Goal: Information Seeking & Learning: Check status

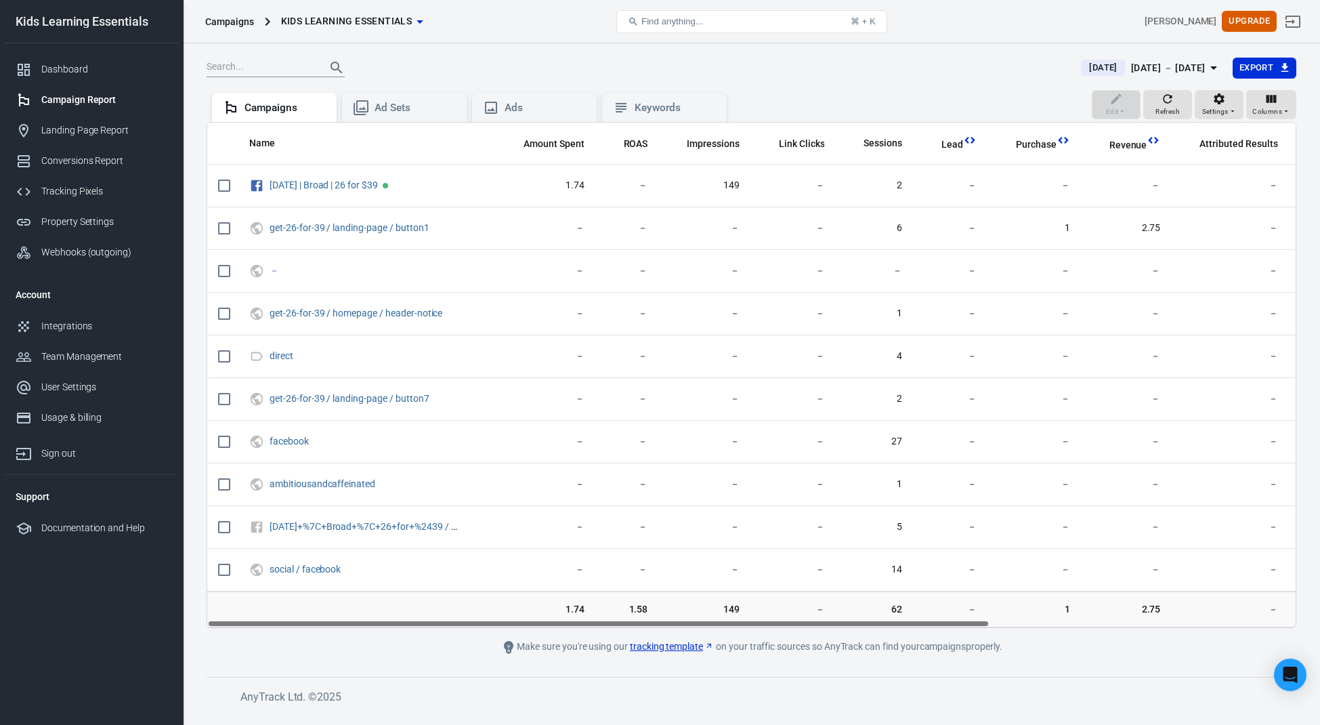
click at [461, 42] on div "Campaigns Kids Learning Essentials Find anything... ⌘ + K [PERSON_NAME] Upgrade" at bounding box center [752, 21] width 1137 height 43
click at [1173, 110] on span "Refresh" at bounding box center [1168, 112] width 24 height 12
click at [1156, 101] on button "Refresh" at bounding box center [1168, 105] width 49 height 30
click at [1004, 85] on div "[DATE] [DATE] － [DATE] Export" at bounding box center [752, 73] width 1090 height 33
click at [999, 90] on div "Edit Refresh Settings Columns Campaigns Ad Sets Ads Keywords" at bounding box center [752, 106] width 1090 height 33
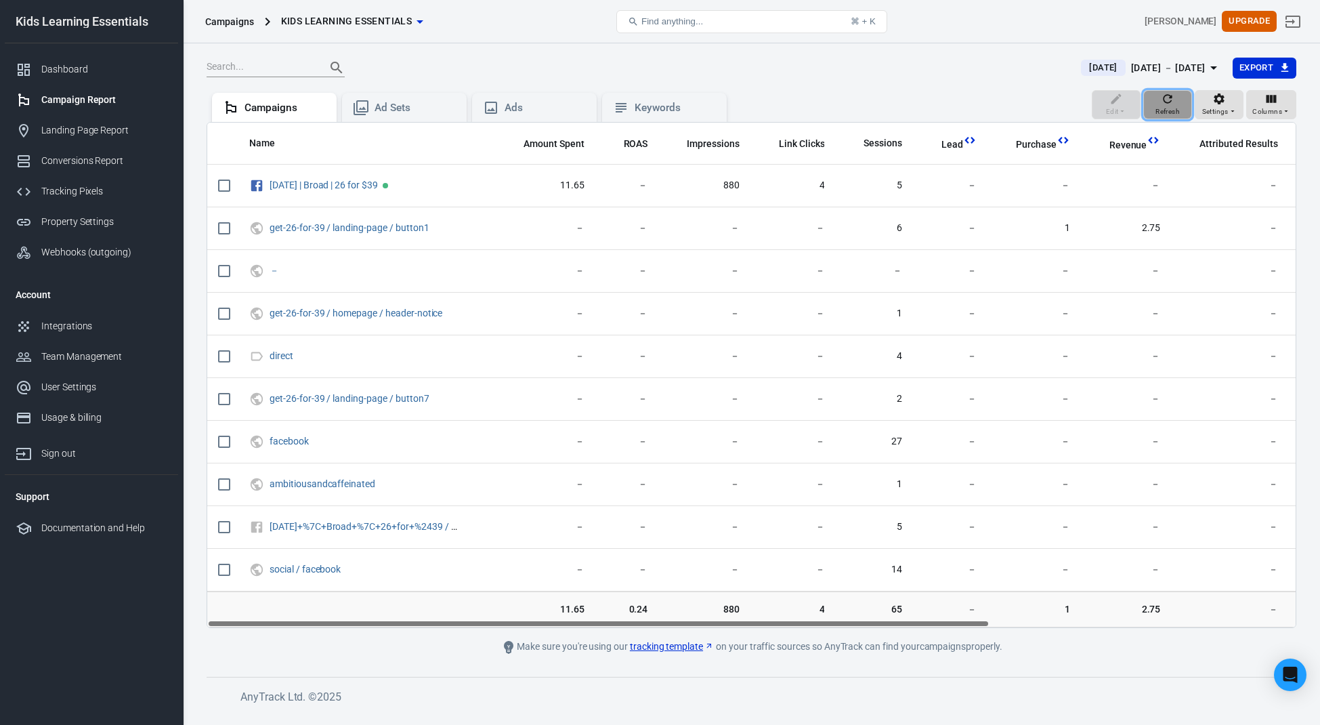
click at [1164, 102] on icon "button" at bounding box center [1168, 99] width 14 height 14
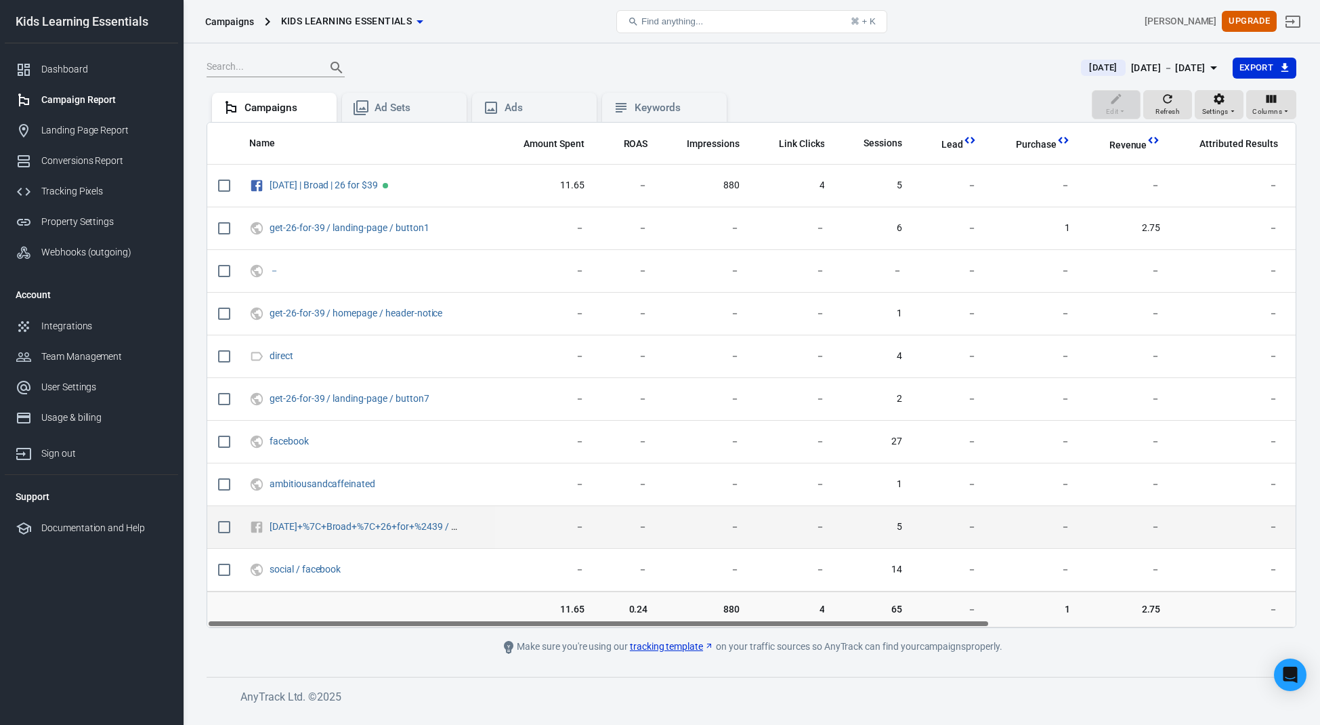
drag, startPoint x: 955, startPoint y: 625, endPoint x: 753, endPoint y: 541, distance: 218.9
click at [773, 551] on div "Name Amount Spent ROAS Impressions Link Clicks Sessions Lead Purchase Revenue A…" at bounding box center [752, 375] width 1090 height 506
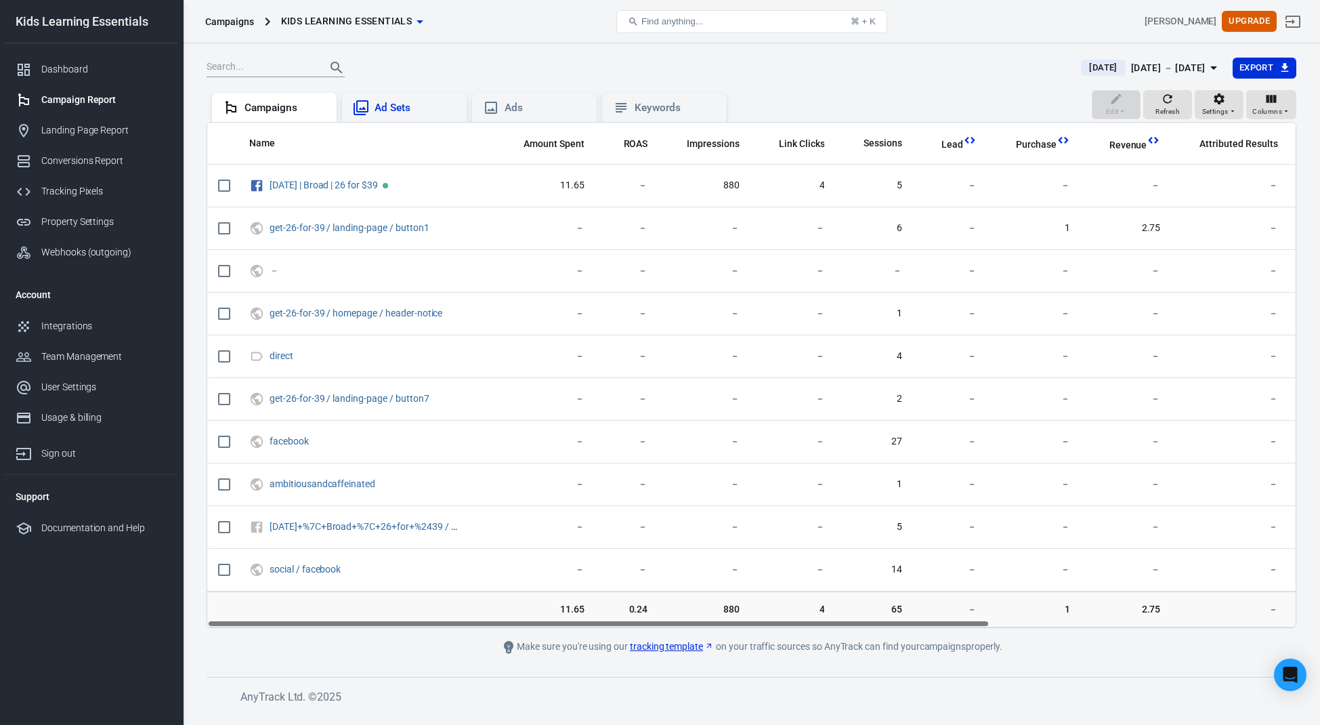
click at [423, 103] on div "Ad Sets" at bounding box center [415, 108] width 81 height 14
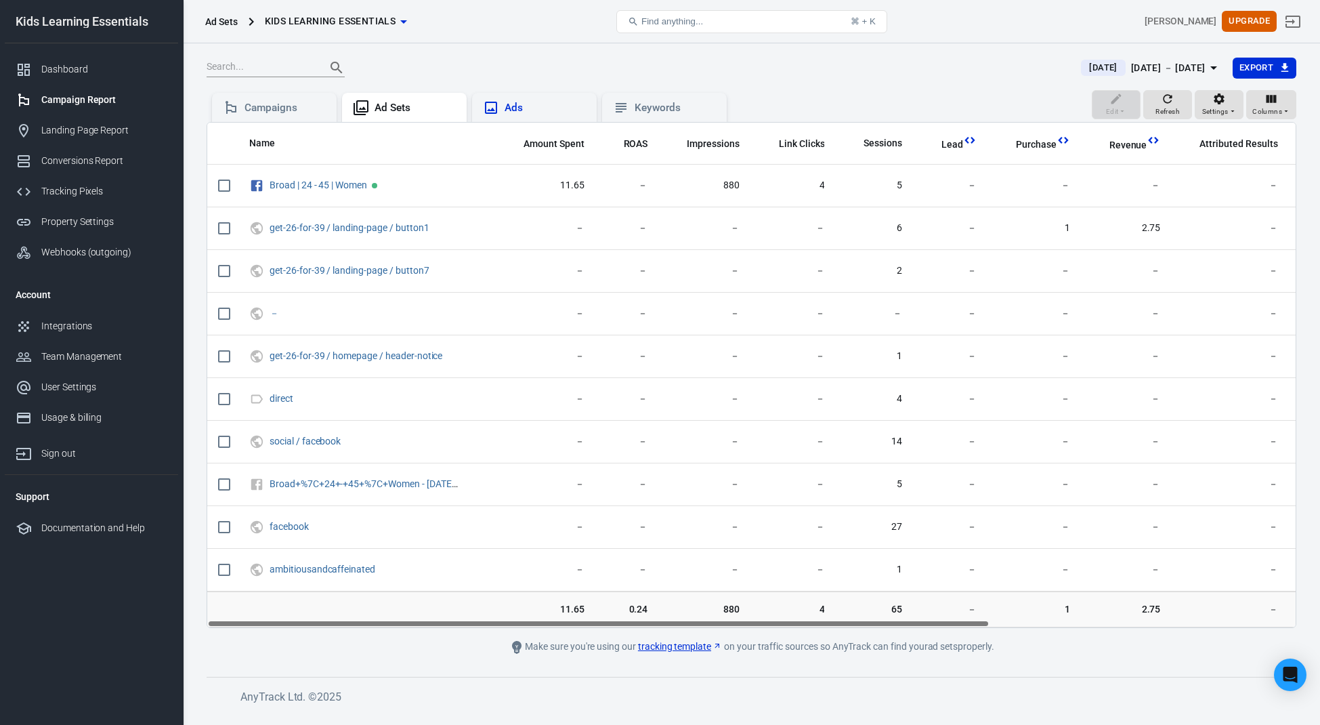
click at [537, 107] on div "Ads" at bounding box center [545, 108] width 81 height 14
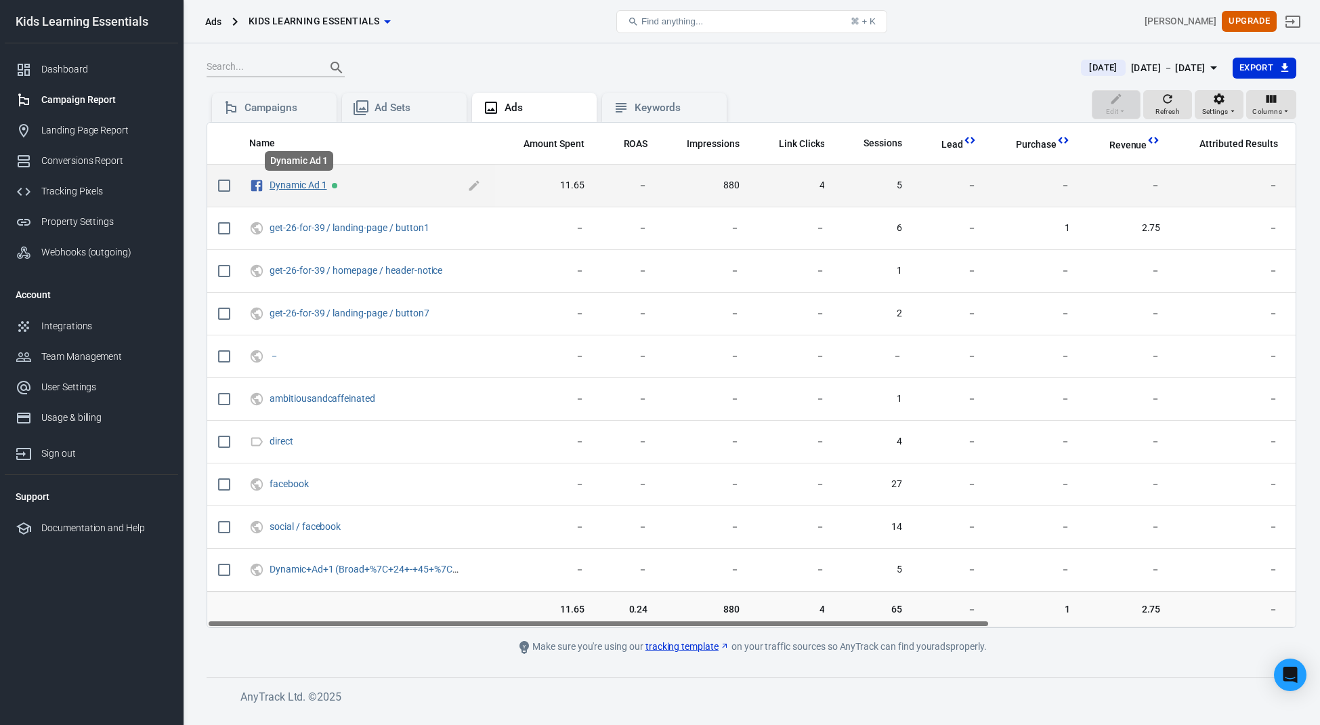
click at [291, 181] on link "Dynamic Ad 1" at bounding box center [299, 185] width 58 height 11
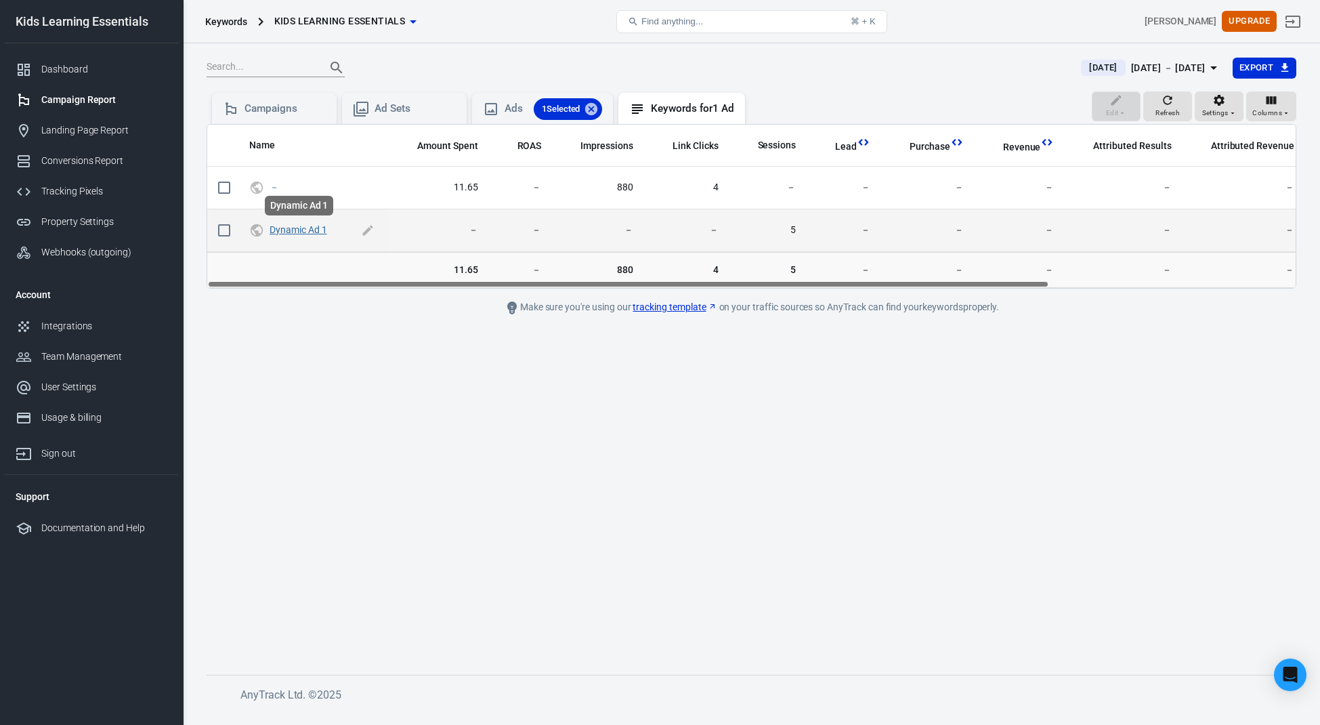
click at [284, 232] on link "Dynamic Ad 1" at bounding box center [299, 229] width 58 height 11
checkbox input "true"
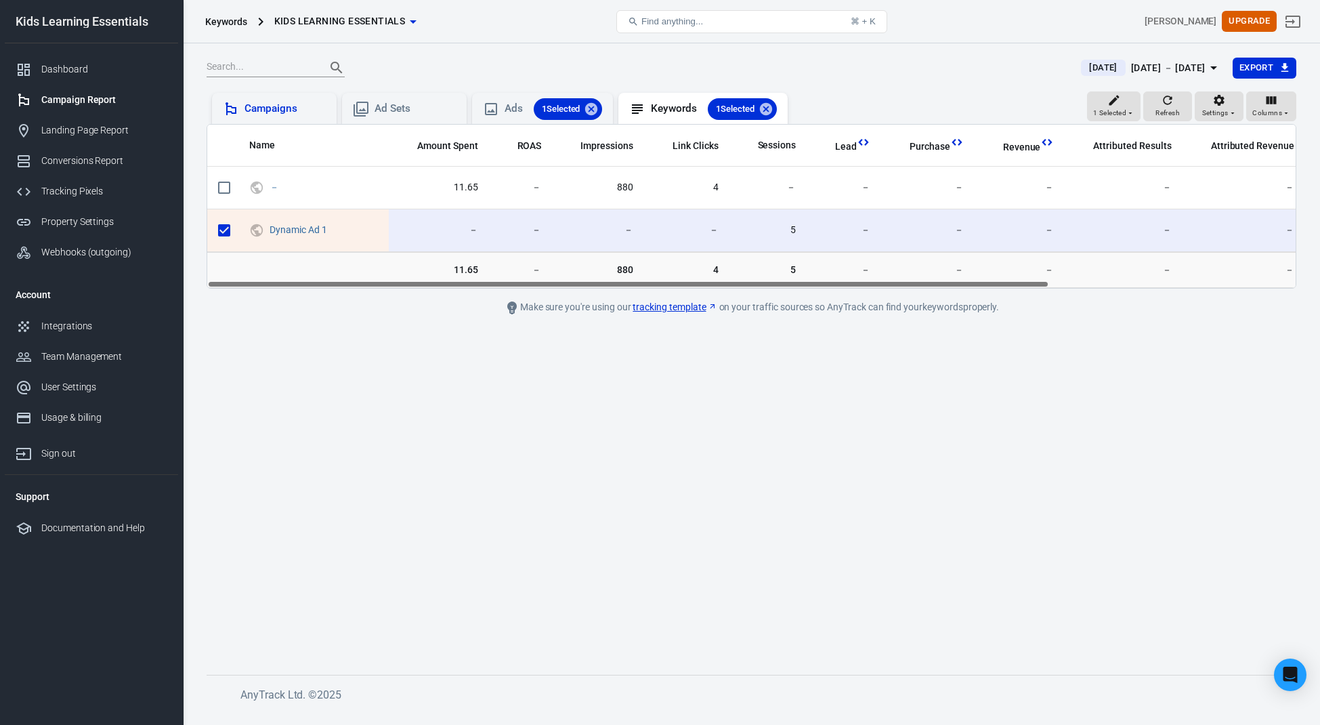
click at [275, 107] on div "Campaigns" at bounding box center [285, 109] width 81 height 14
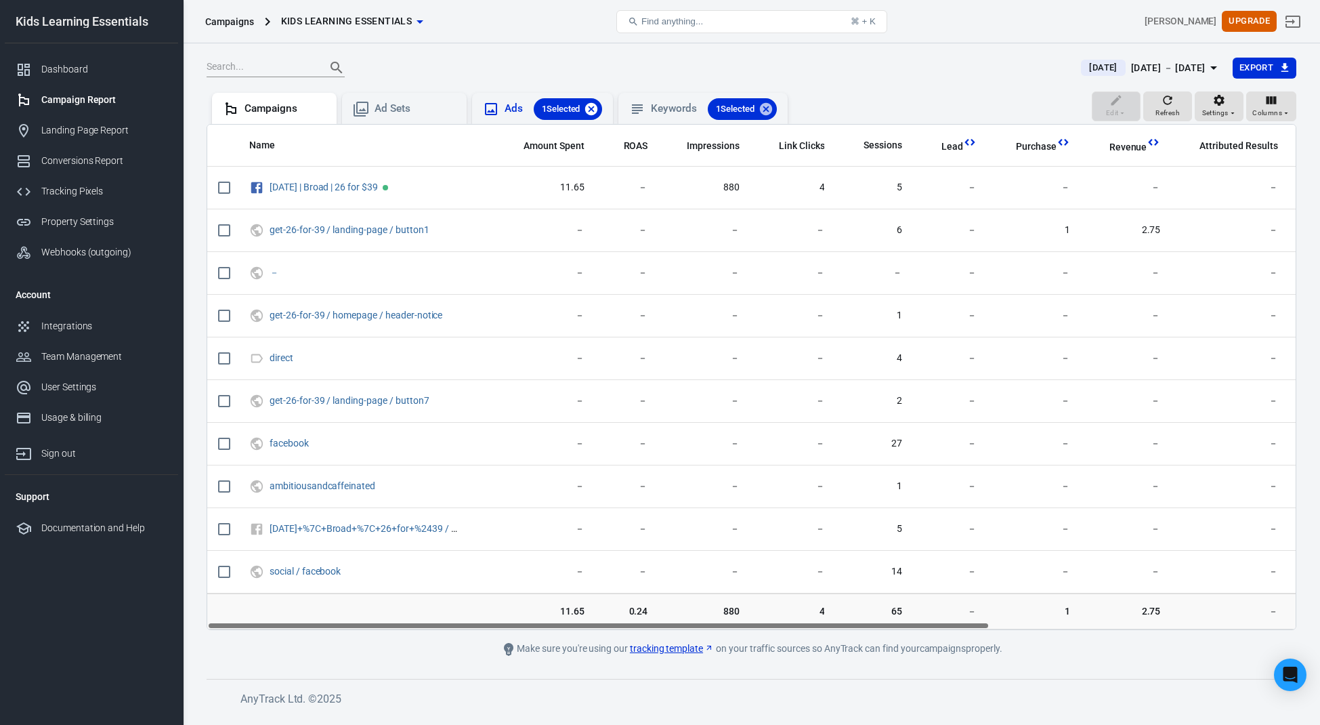
click at [596, 109] on icon at bounding box center [591, 109] width 15 height 15
click at [759, 105] on div "1 Selected" at bounding box center [726, 109] width 69 height 22
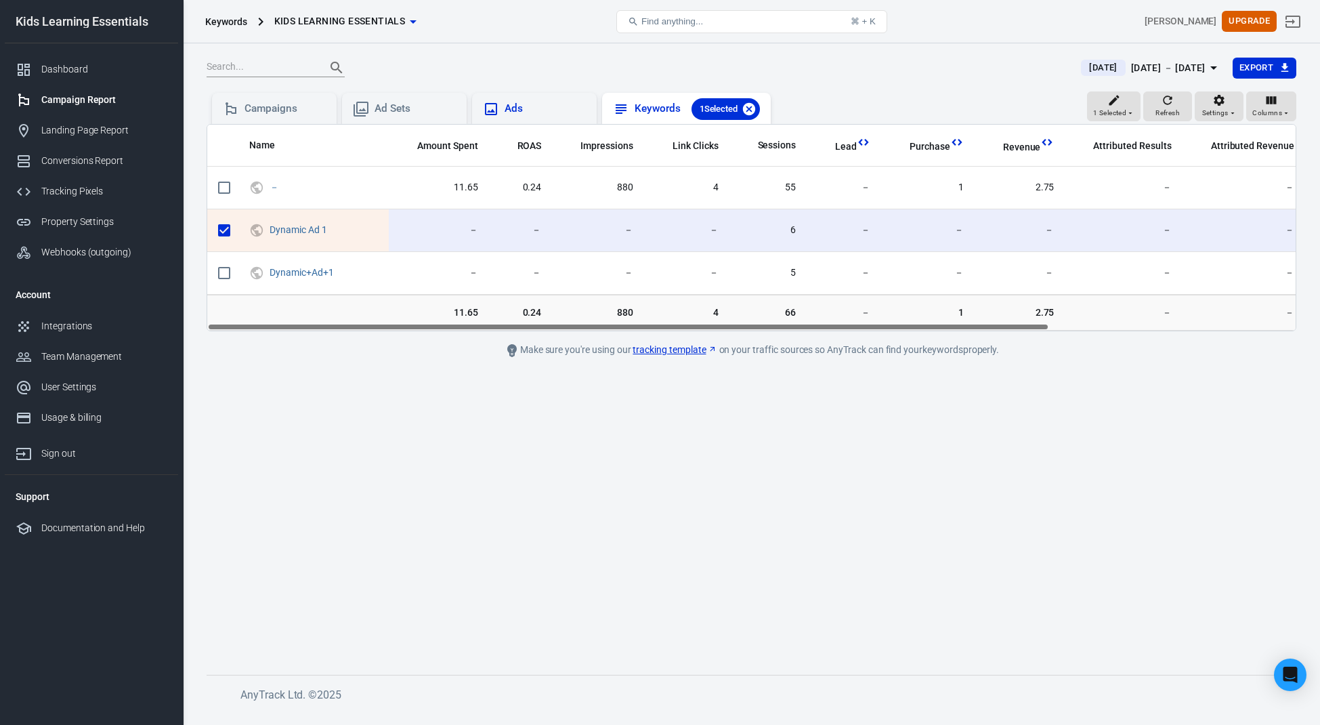
click at [755, 106] on icon at bounding box center [749, 108] width 12 height 12
checkbox input "false"
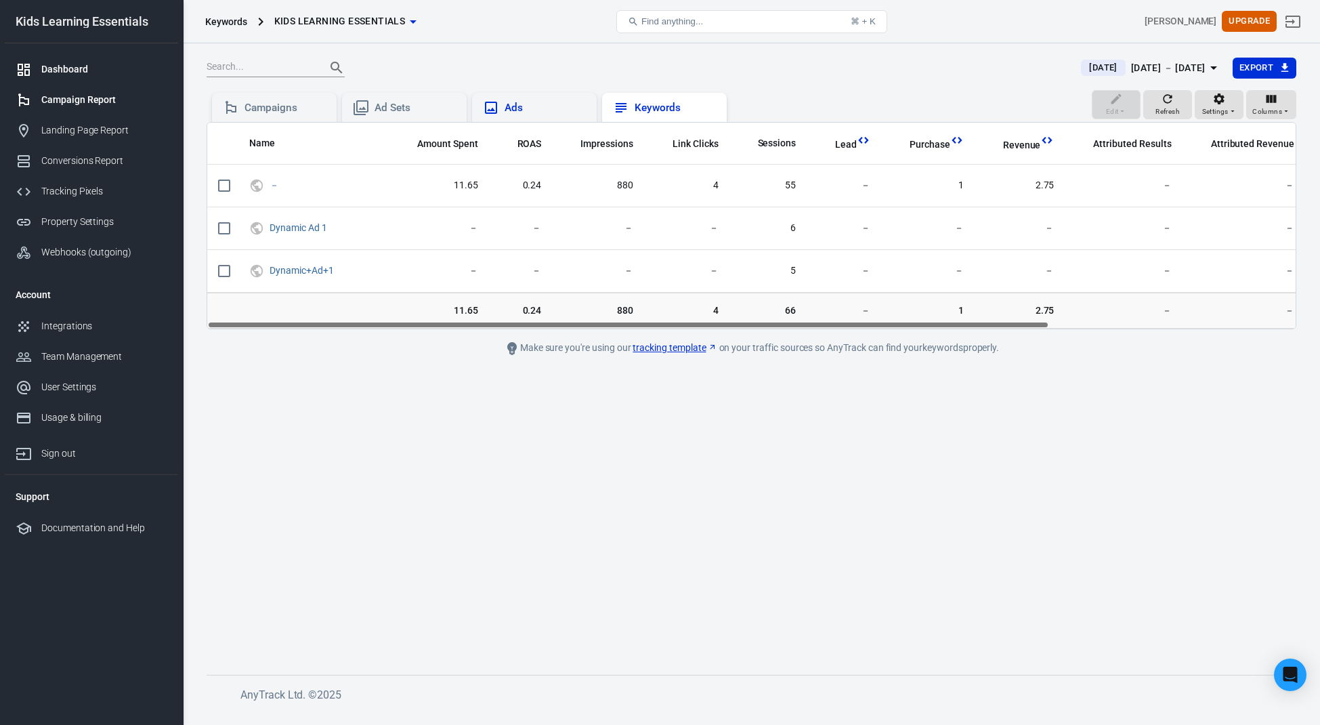
click at [70, 72] on div "Dashboard" at bounding box center [104, 69] width 126 height 14
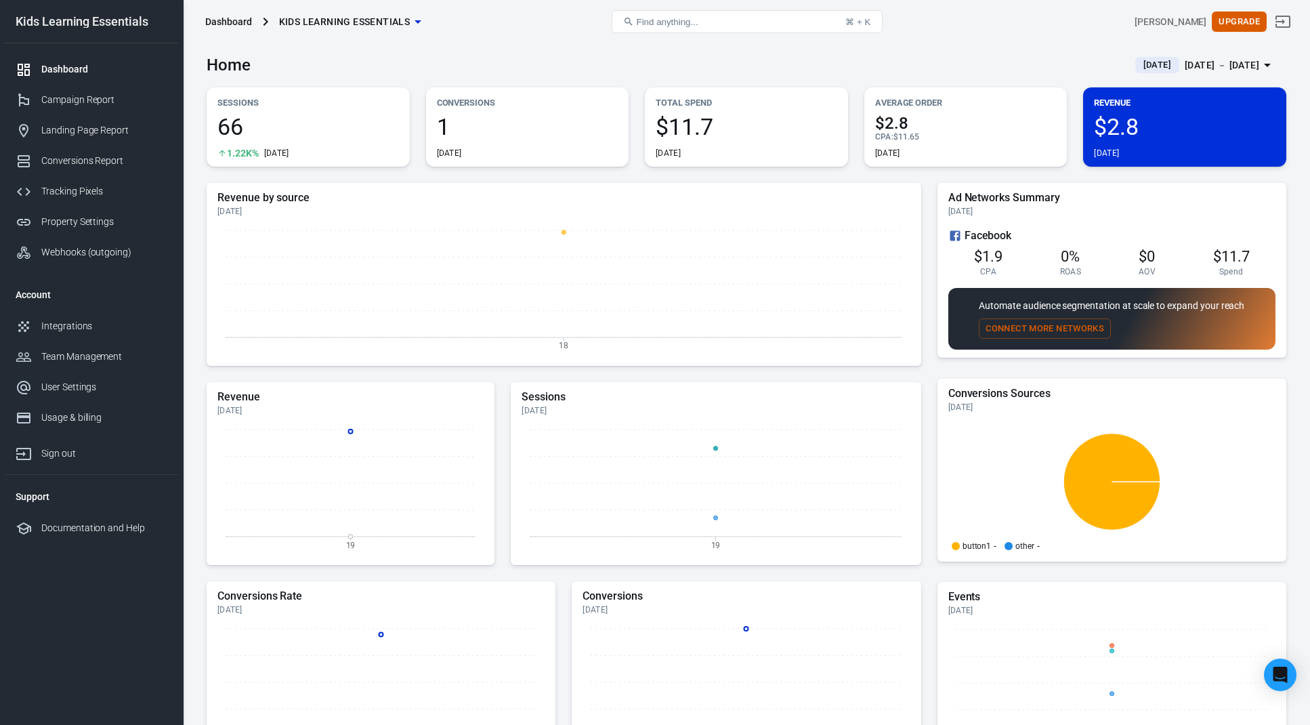
click at [980, 28] on div "[PERSON_NAME] Upgrade" at bounding box center [1113, 21] width 361 height 33
click at [874, 58] on div "Home [DATE] [DATE] － [DATE]" at bounding box center [747, 59] width 1080 height 33
click at [1043, 56] on div "Home [DATE] [DATE] － [DATE]" at bounding box center [747, 59] width 1080 height 33
click at [289, 127] on span "66" at bounding box center [308, 126] width 182 height 23
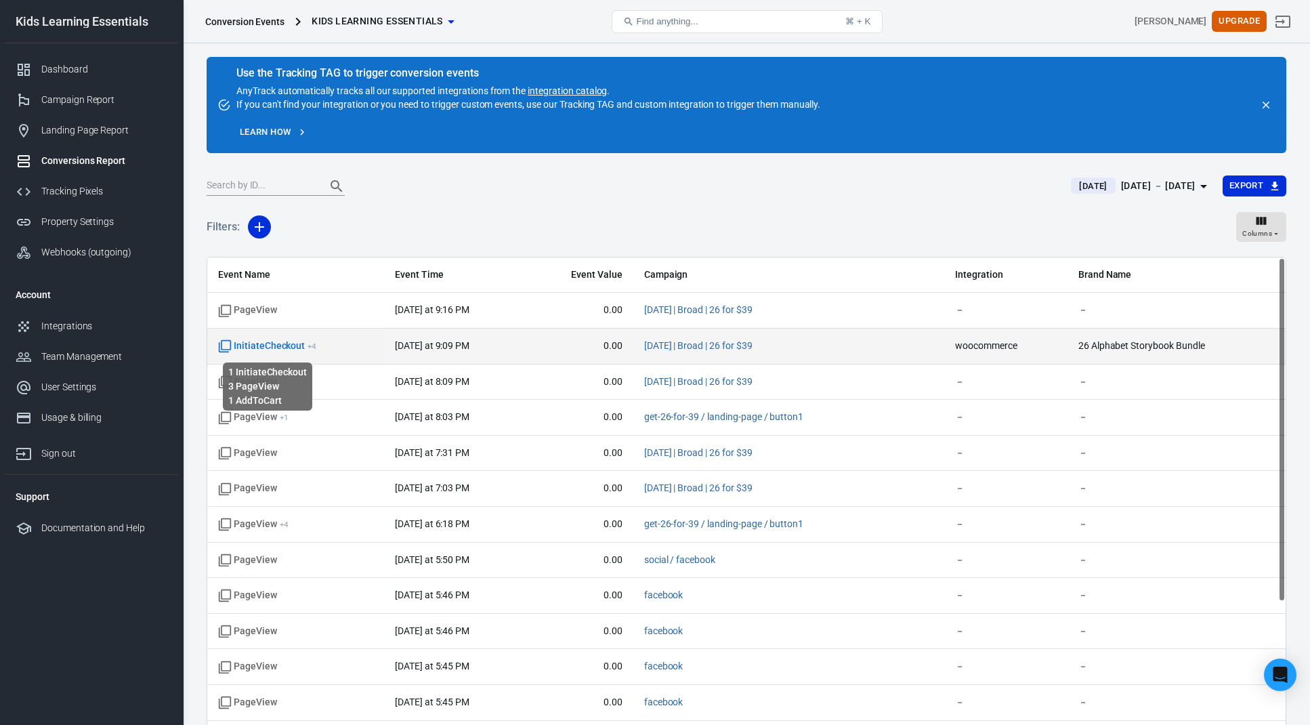
click at [292, 350] on span "InitiateCheckout + 4" at bounding box center [267, 346] width 98 height 14
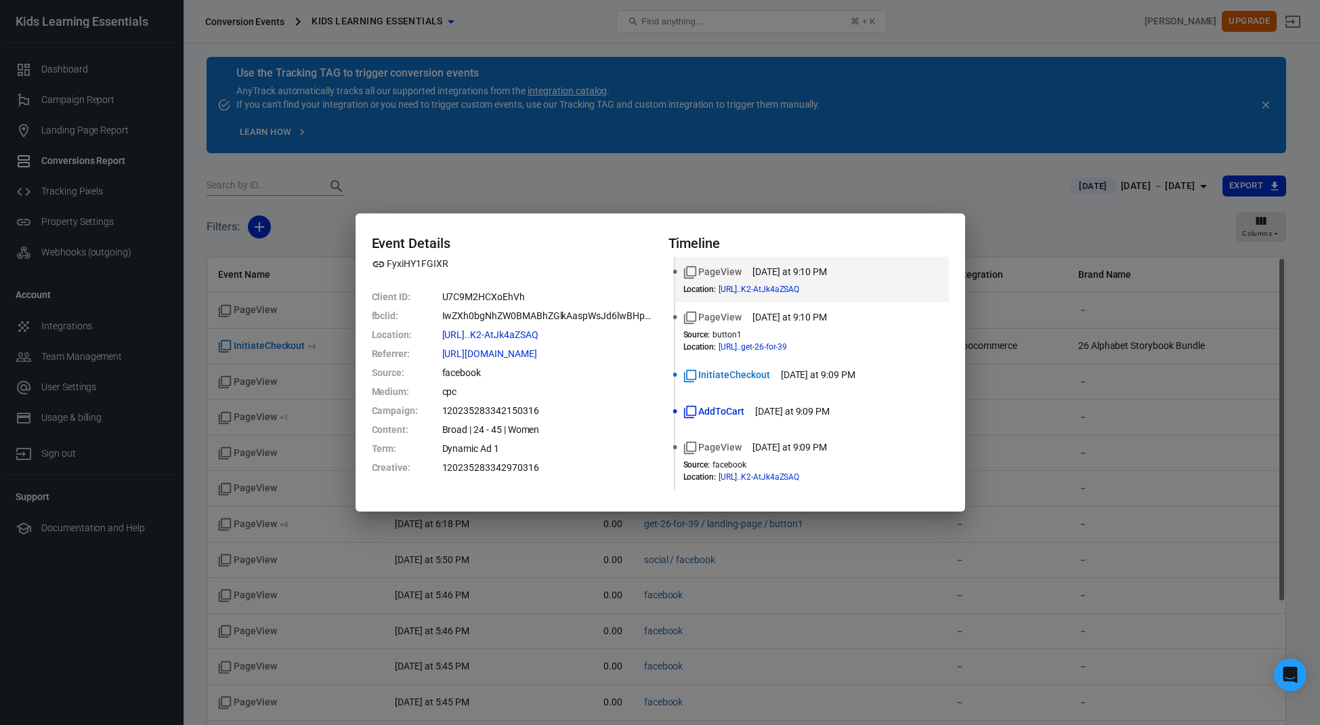
click at [1040, 291] on div "Event Details FyxiHY1FGIXR Client ID : U7C9M2HCXoEhVh fbclid : IwZXh0bgNhZW0BMA…" at bounding box center [660, 362] width 1320 height 725
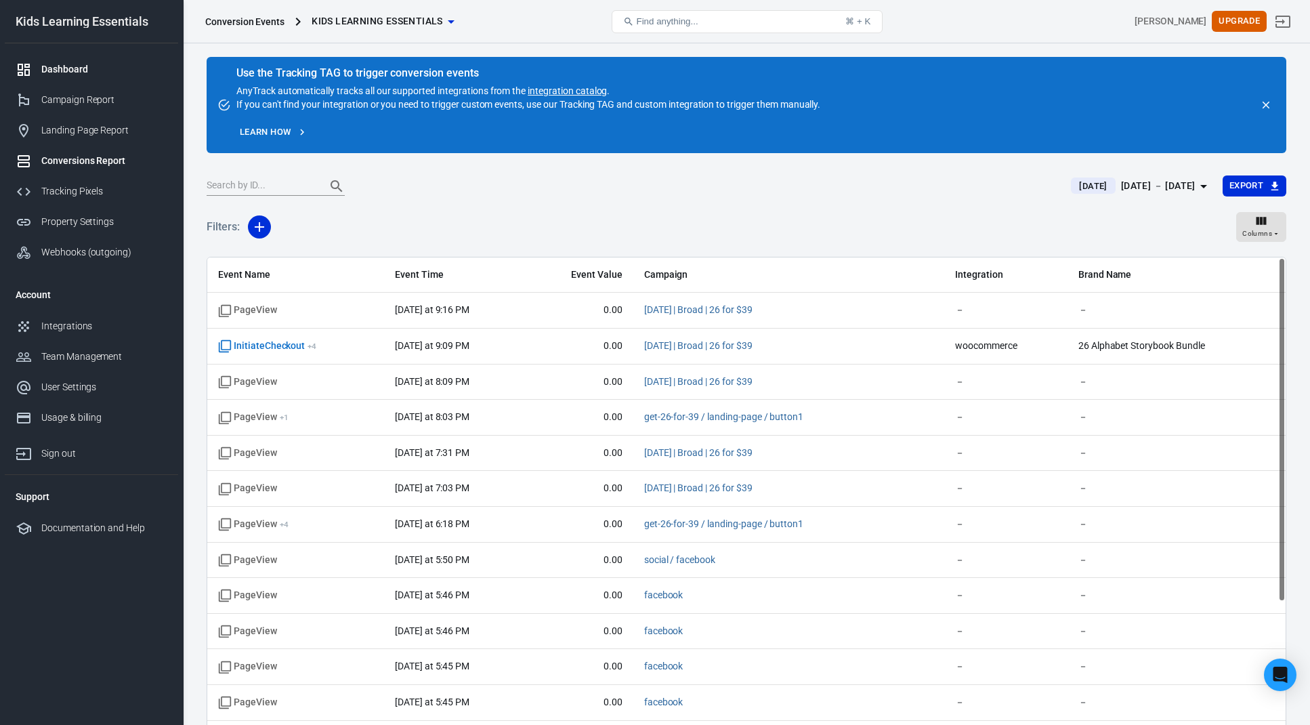
click at [83, 73] on div "Dashboard" at bounding box center [104, 69] width 126 height 14
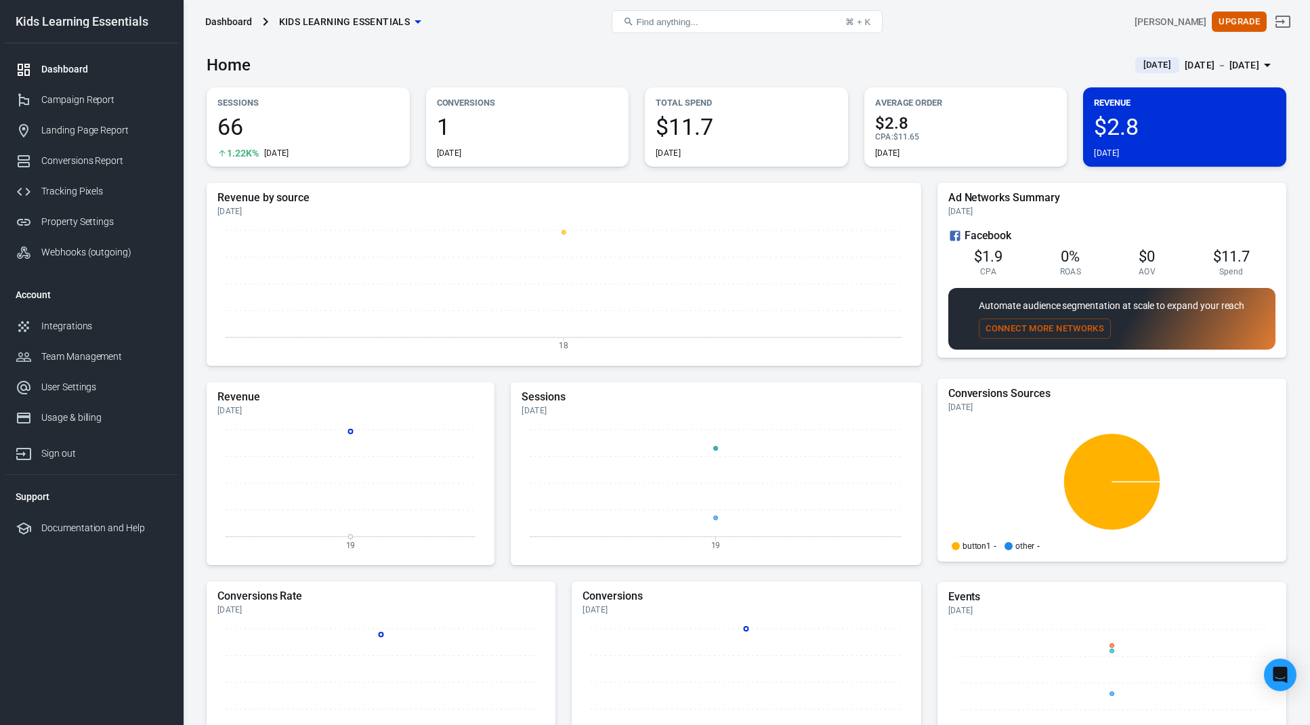
click at [512, 127] on span "1" at bounding box center [528, 126] width 182 height 23
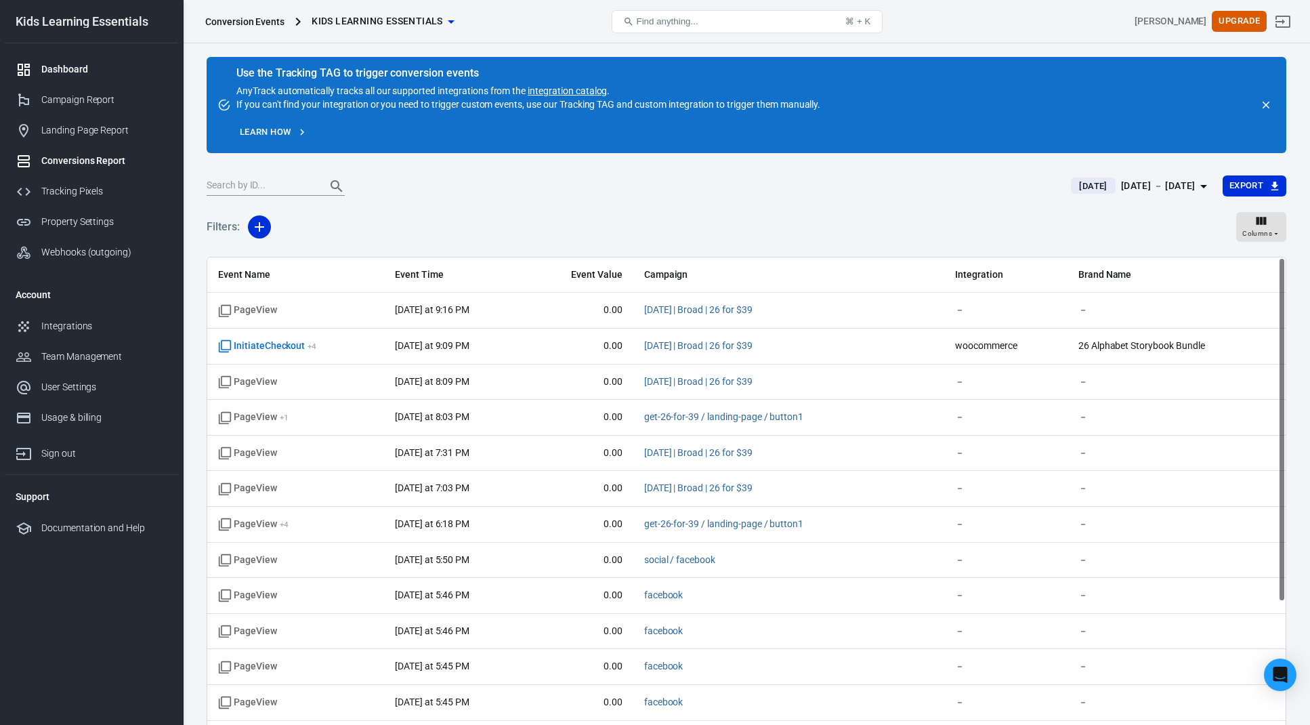
click at [63, 70] on div "Dashboard" at bounding box center [104, 69] width 126 height 14
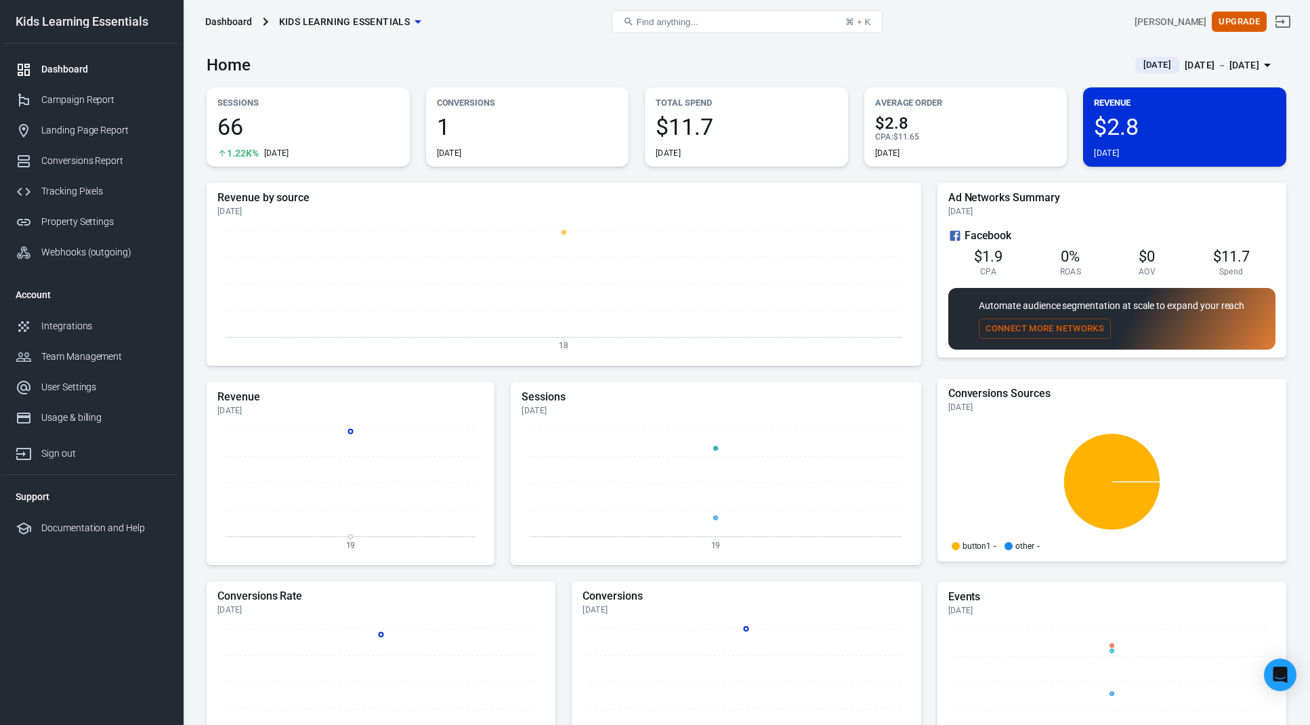
click at [535, 133] on span "1" at bounding box center [528, 126] width 182 height 23
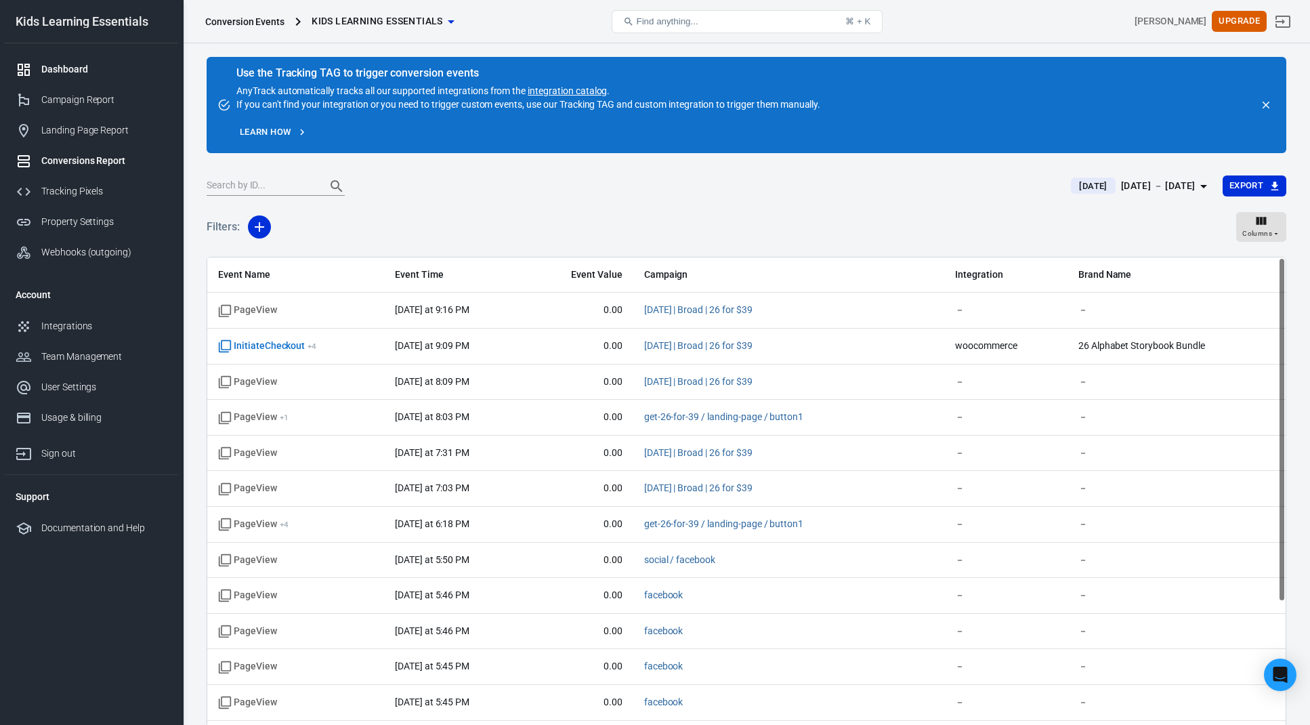
click at [81, 68] on div "Dashboard" at bounding box center [104, 69] width 126 height 14
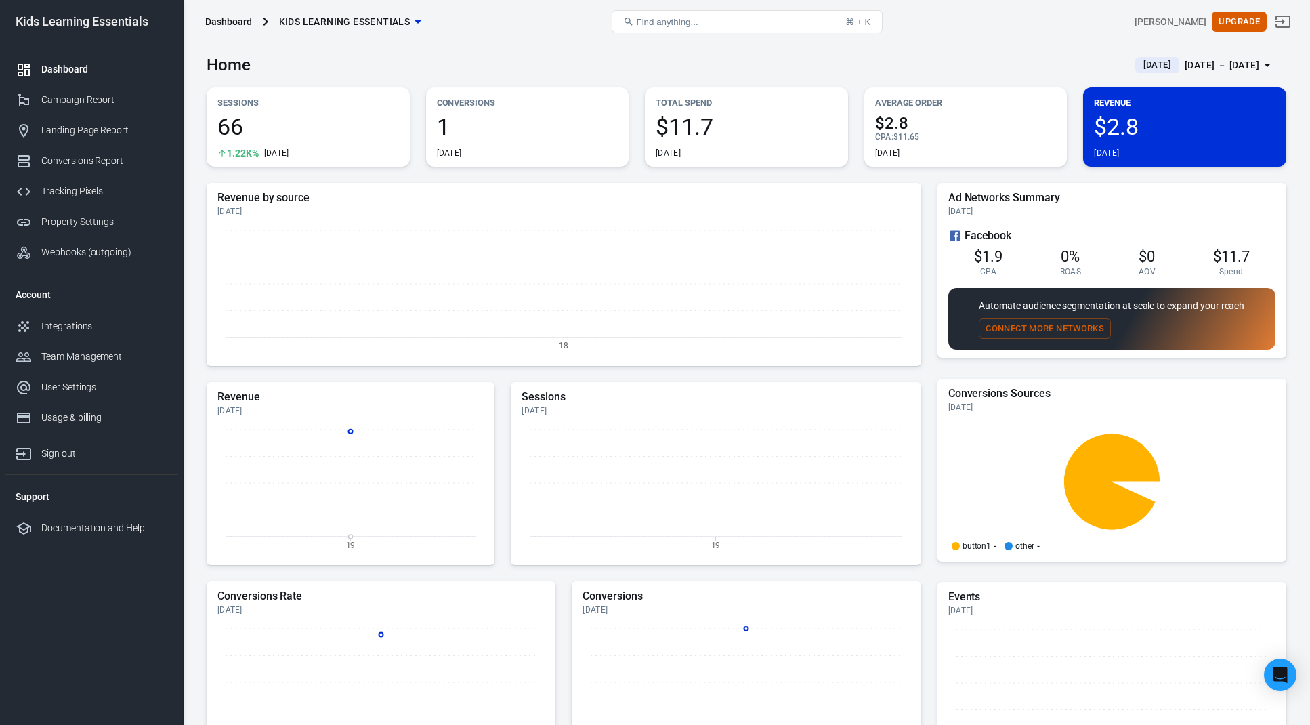
click at [219, 24] on div "Dashboard" at bounding box center [228, 22] width 47 height 14
click at [360, 22] on span "Kids Learning Essentials" at bounding box center [344, 22] width 131 height 17
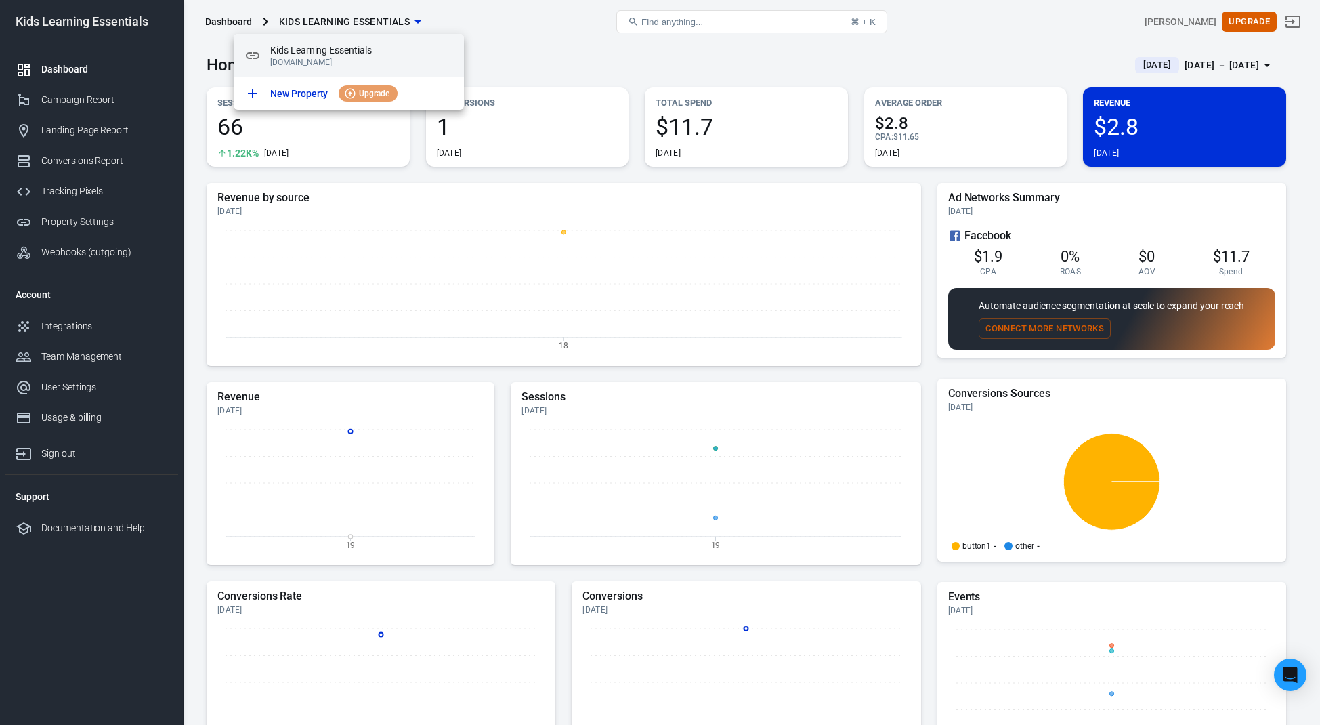
click at [340, 52] on span "Kids Learning Essentials" at bounding box center [361, 50] width 183 height 14
click at [75, 102] on div at bounding box center [660, 362] width 1320 height 725
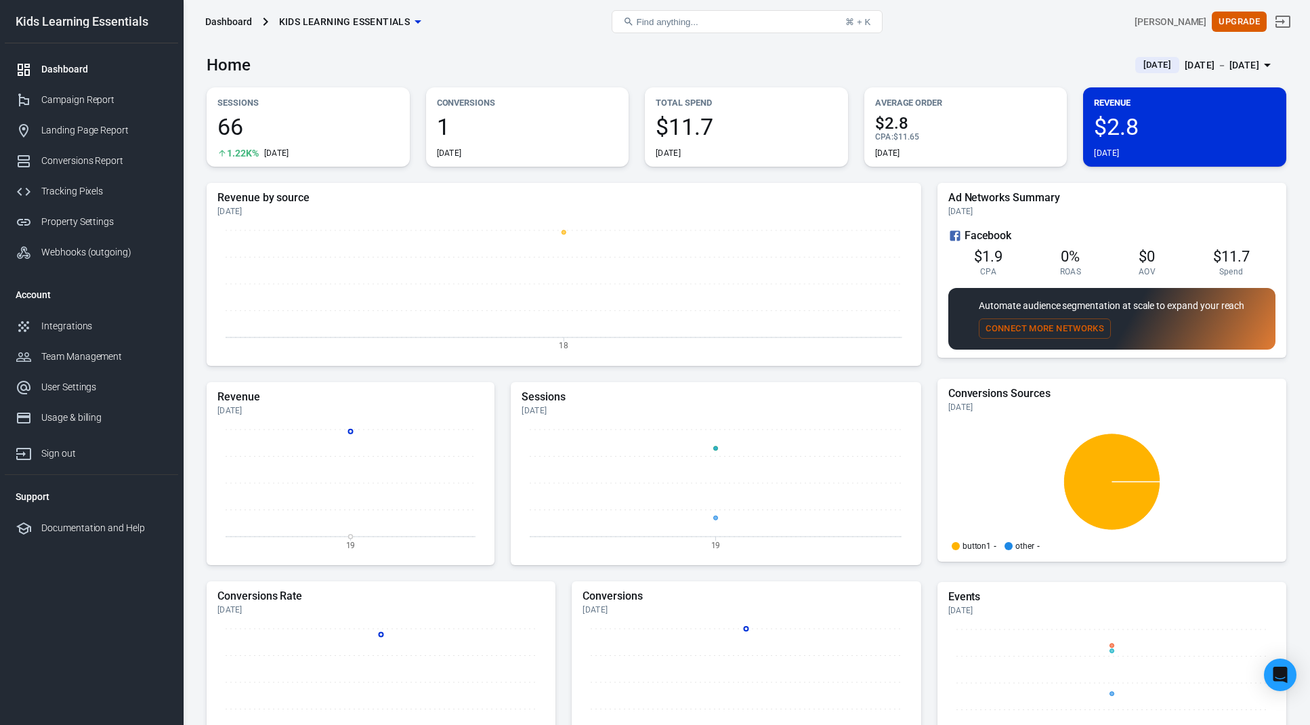
click at [217, 22] on div "Dashboard" at bounding box center [228, 22] width 47 height 14
click at [298, 16] on span "Kids Learning Essentials" at bounding box center [344, 22] width 131 height 17
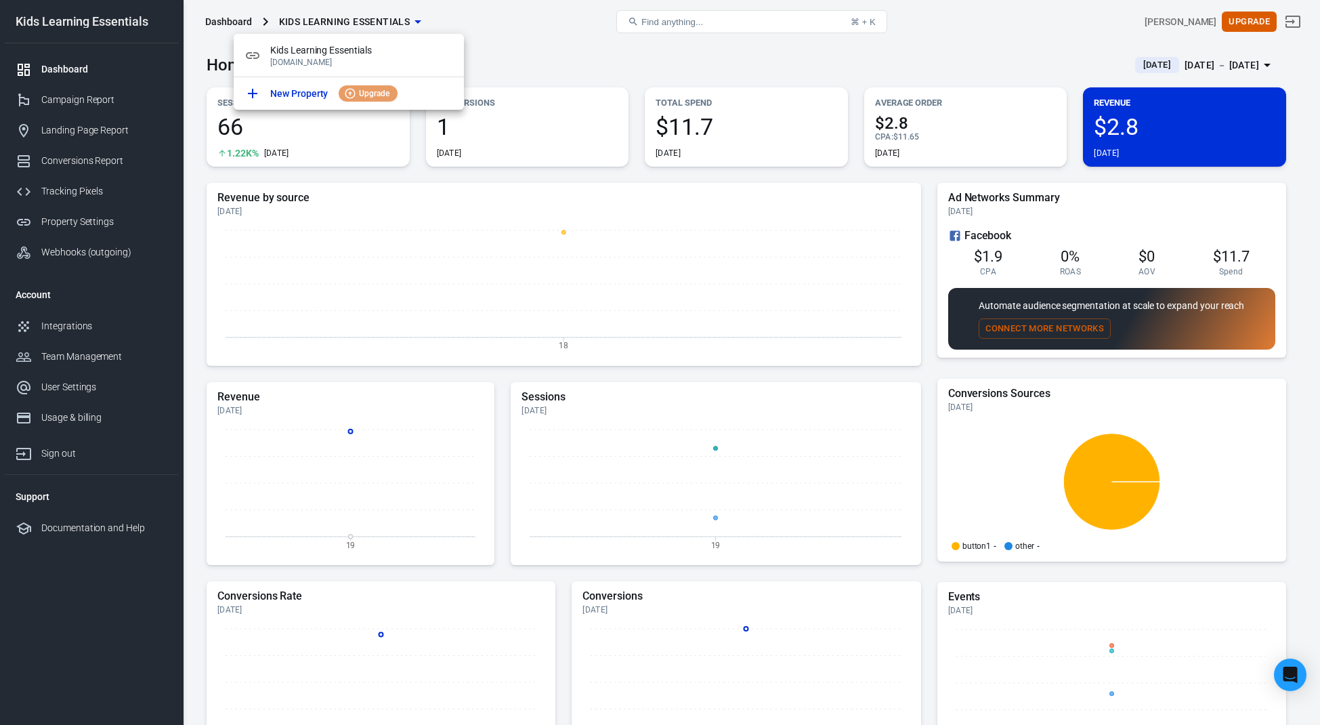
click at [520, 35] on div at bounding box center [660, 362] width 1320 height 725
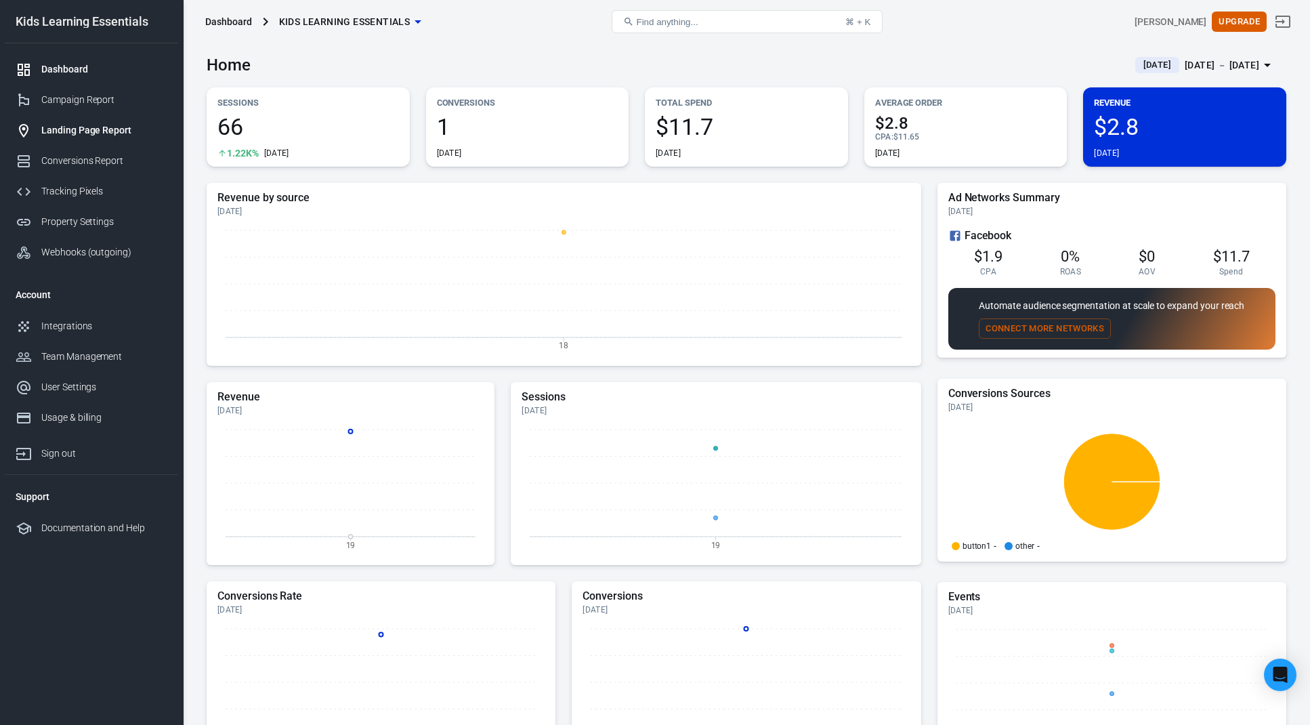
click at [87, 128] on div "Landing Page Report" at bounding box center [104, 130] width 126 height 14
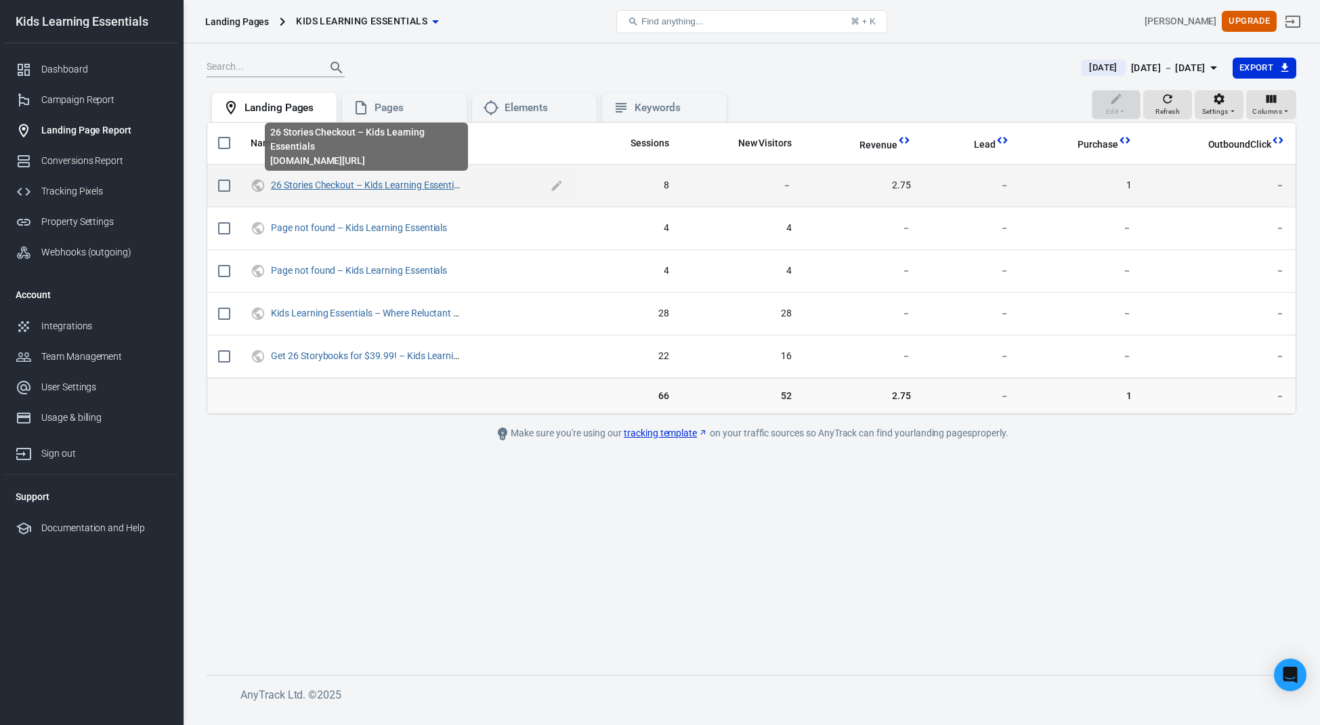
click at [358, 187] on link "26 Stories Checkout – Kids Learning Essentials" at bounding box center [368, 185] width 195 height 11
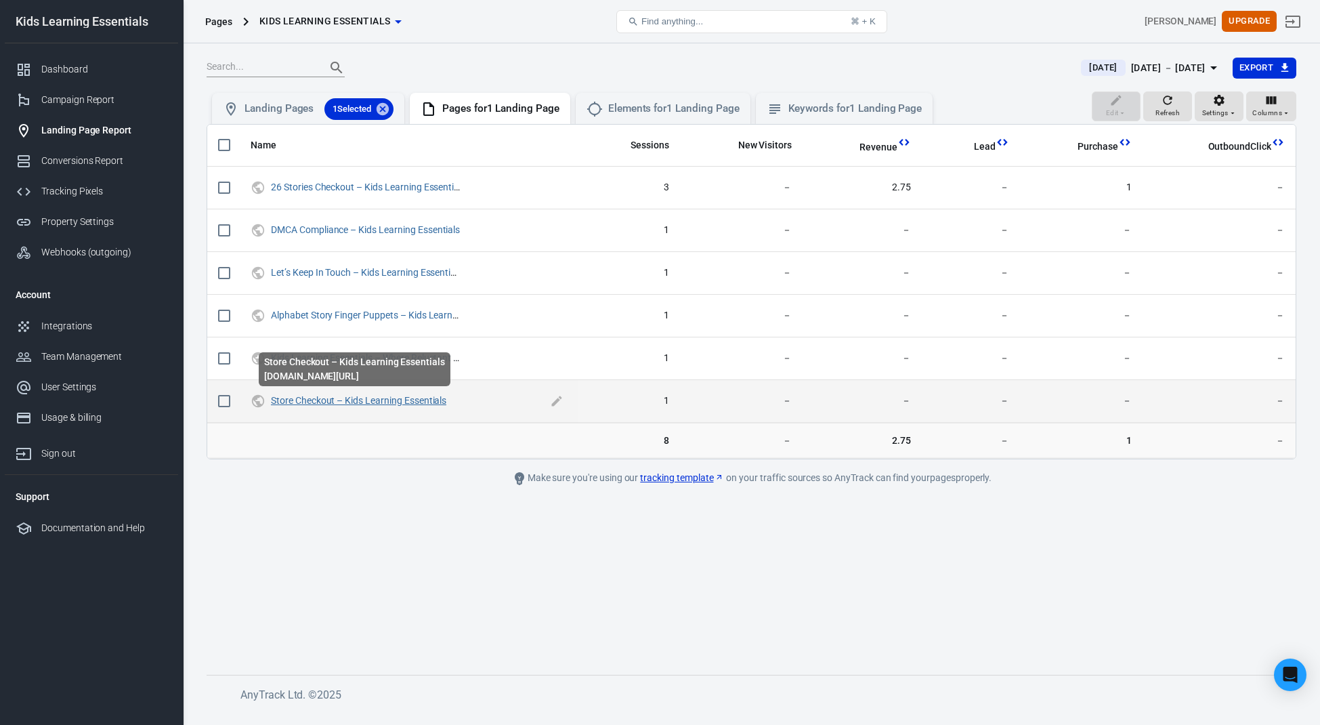
click at [426, 396] on link "Store Checkout – Kids Learning Essentials" at bounding box center [358, 400] width 175 height 11
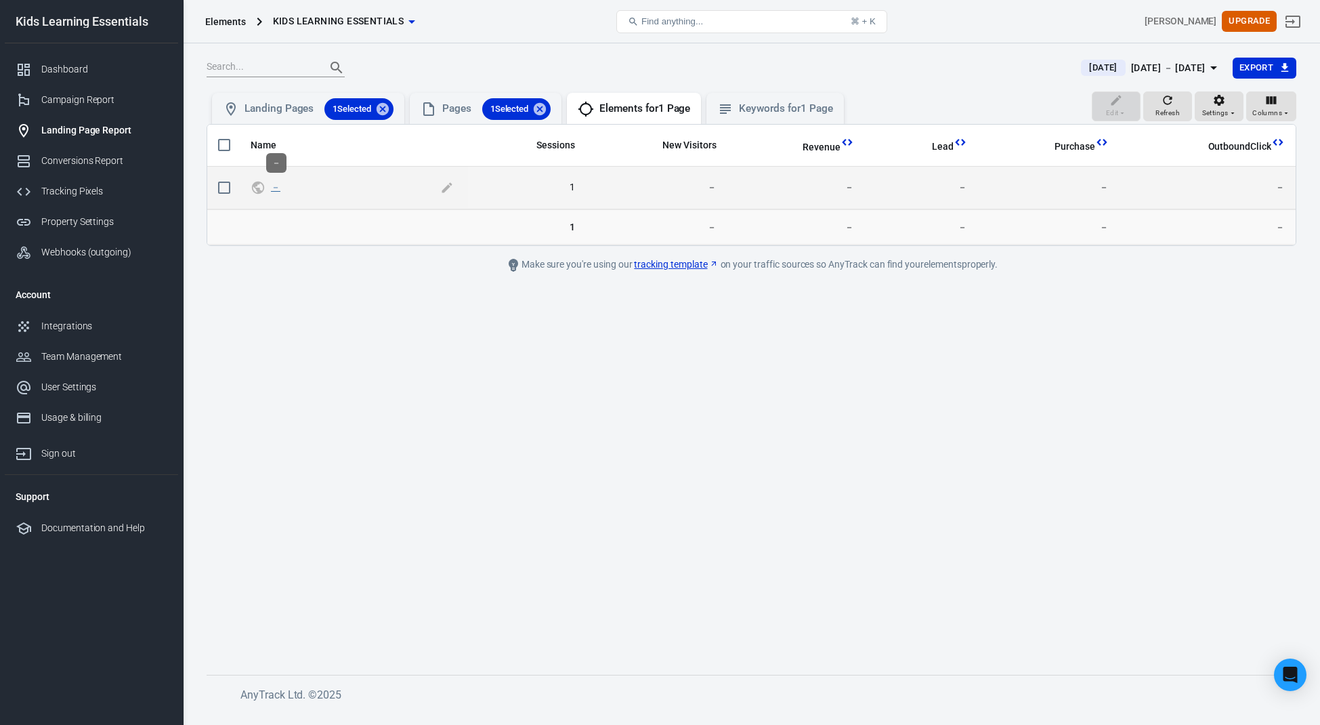
click at [276, 187] on link "－" at bounding box center [275, 187] width 9 height 11
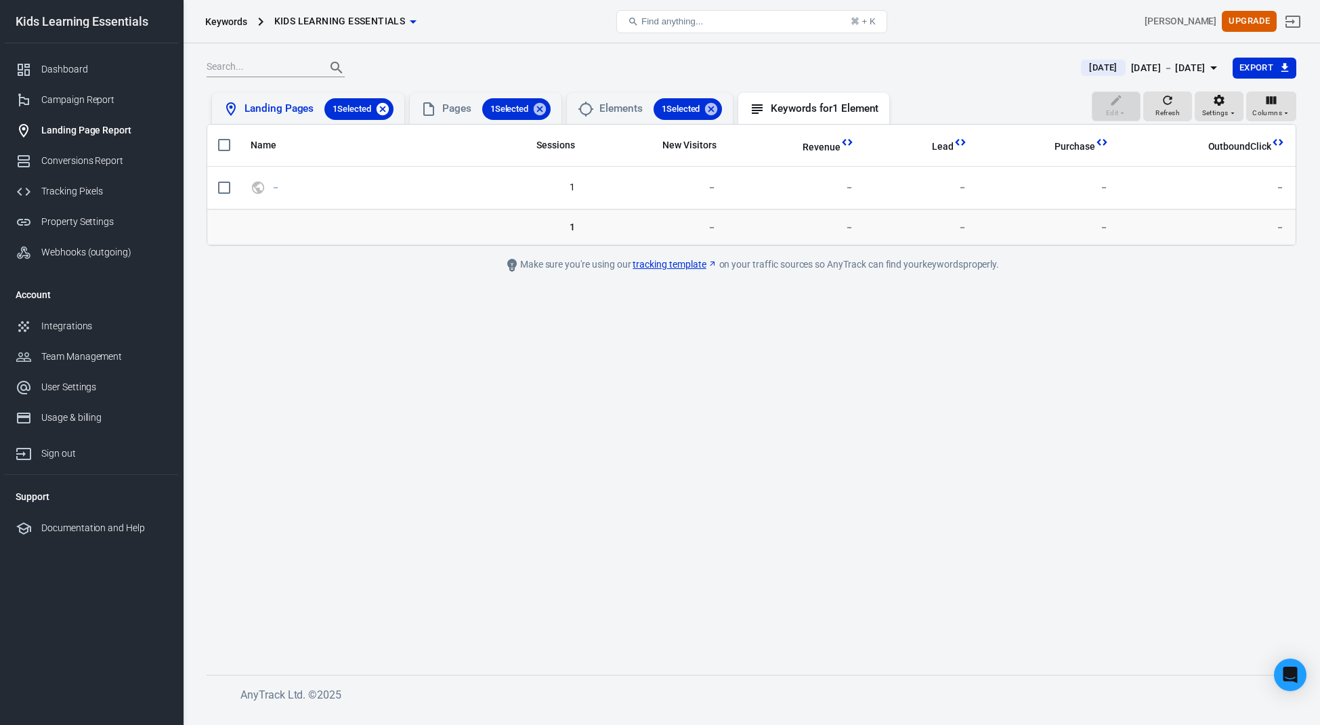
click at [384, 108] on icon at bounding box center [382, 109] width 15 height 15
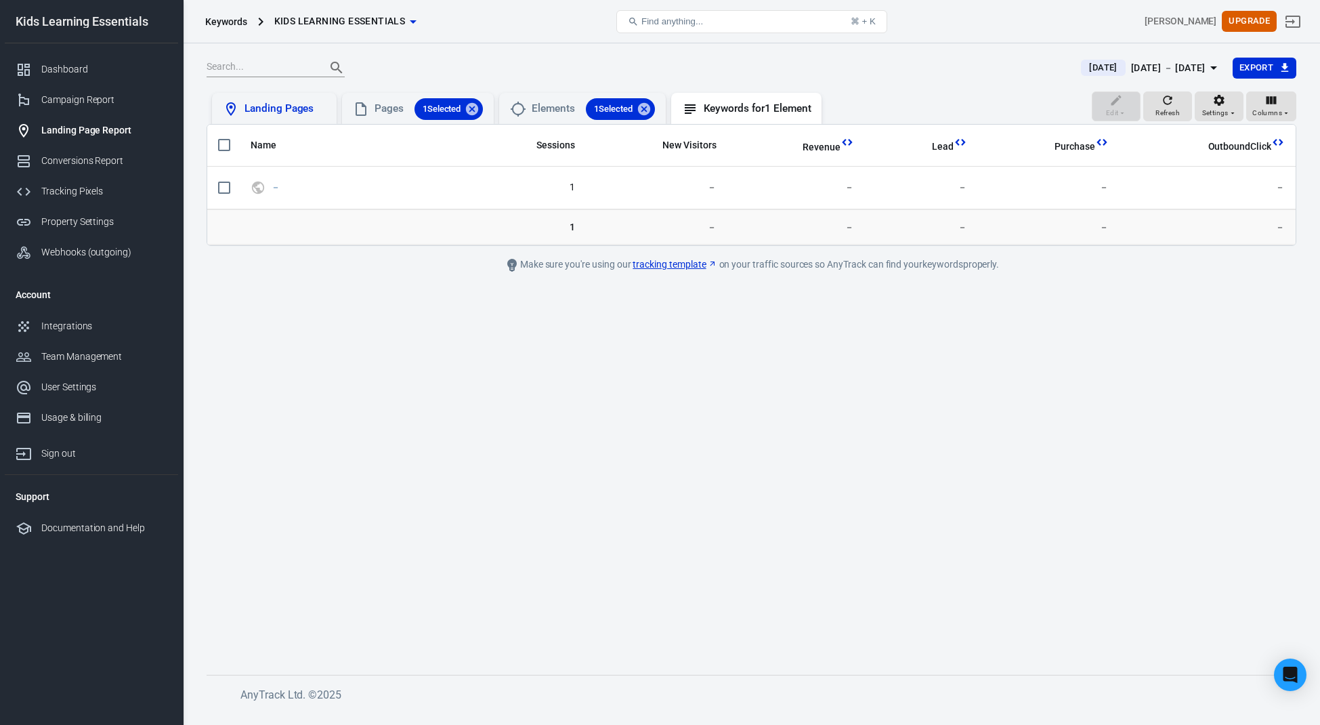
click at [111, 140] on link "Landing Page Report" at bounding box center [91, 130] width 173 height 30
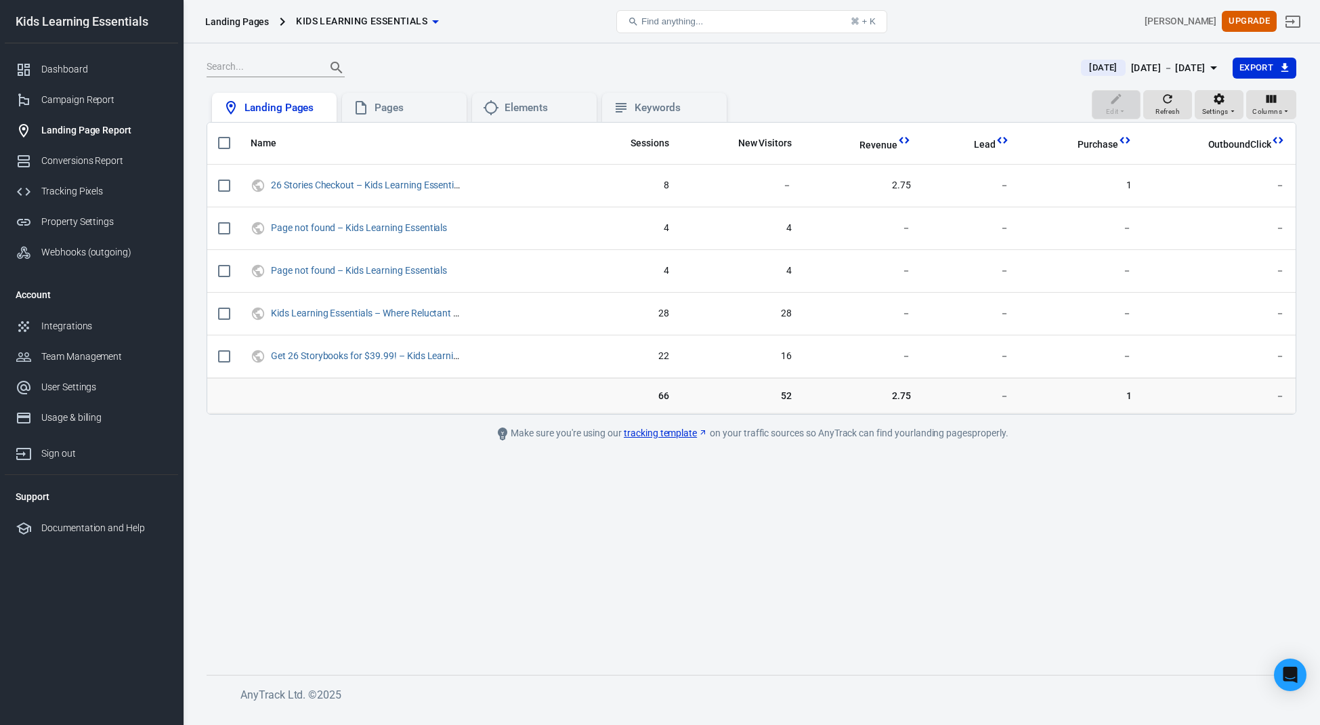
click at [892, 77] on div at bounding box center [636, 67] width 858 height 19
click at [130, 93] on div "Campaign Report" at bounding box center [104, 100] width 126 height 14
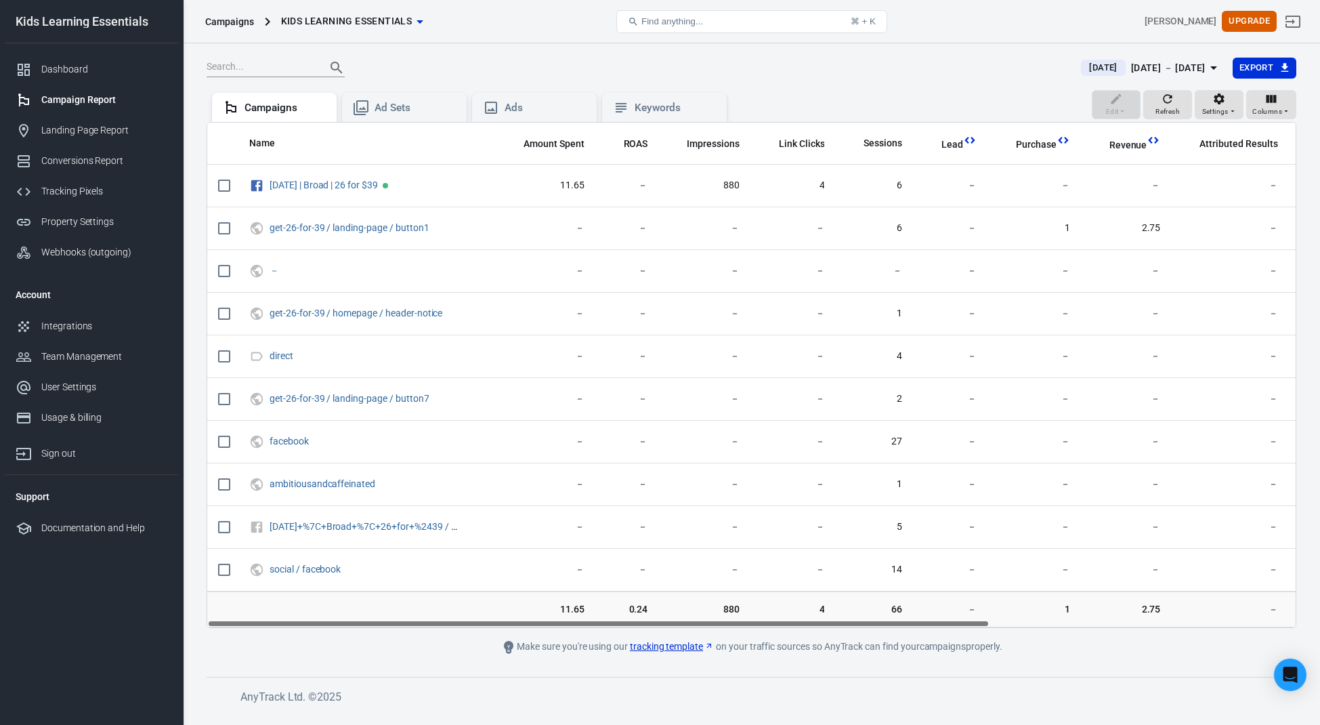
click at [955, 90] on div "Edit Refresh Settings Columns Campaigns Ad Sets Ads Keywords" at bounding box center [752, 106] width 1090 height 33
click at [1167, 103] on icon "button" at bounding box center [1168, 99] width 14 height 14
click at [890, 65] on div at bounding box center [636, 67] width 858 height 19
click at [954, 72] on div at bounding box center [636, 67] width 858 height 19
click at [1168, 104] on icon "button" at bounding box center [1168, 99] width 14 height 14
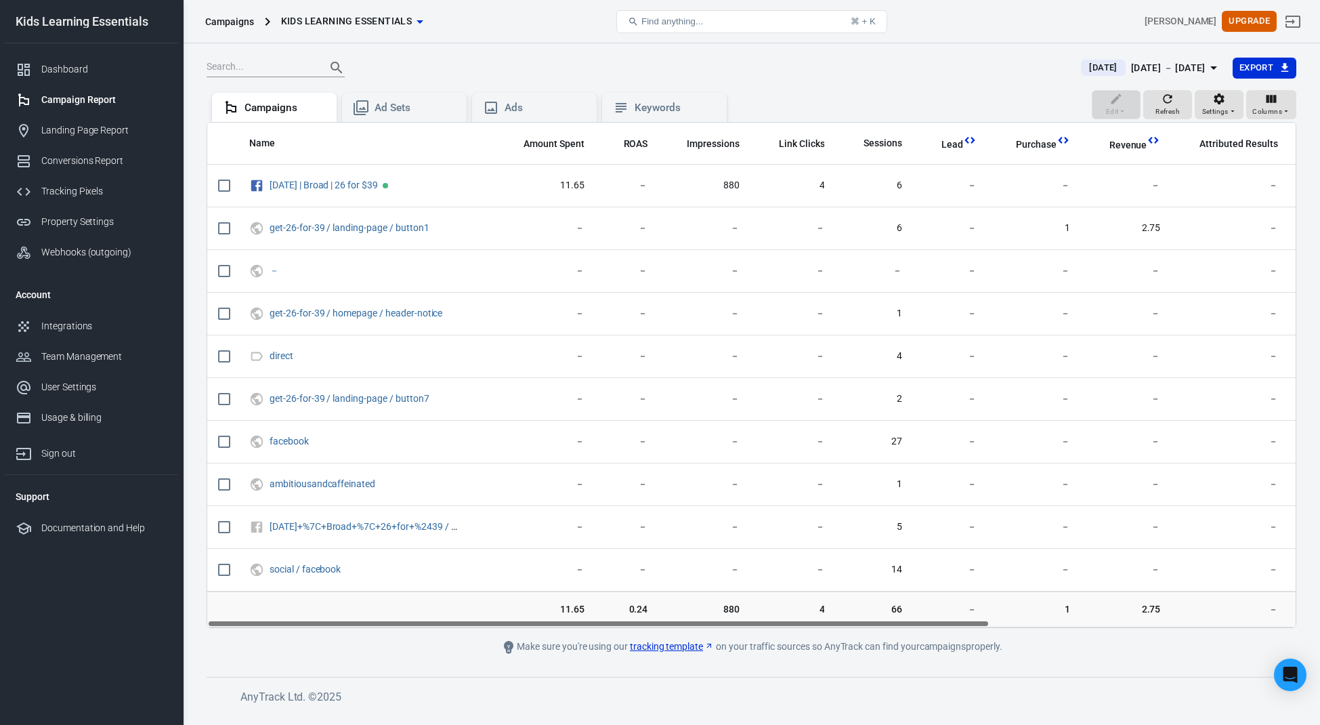
click at [705, 648] on icon at bounding box center [709, 646] width 9 height 9
click at [877, 68] on div at bounding box center [636, 67] width 858 height 19
click at [867, 62] on div at bounding box center [636, 67] width 858 height 19
click at [1165, 97] on icon "button" at bounding box center [1168, 98] width 9 height 9
click at [982, 87] on main "[DATE] [DATE] － [DATE] Export Edit Refresh Settings Columns Campaigns Ad Sets A…" at bounding box center [752, 356] width 1090 height 598
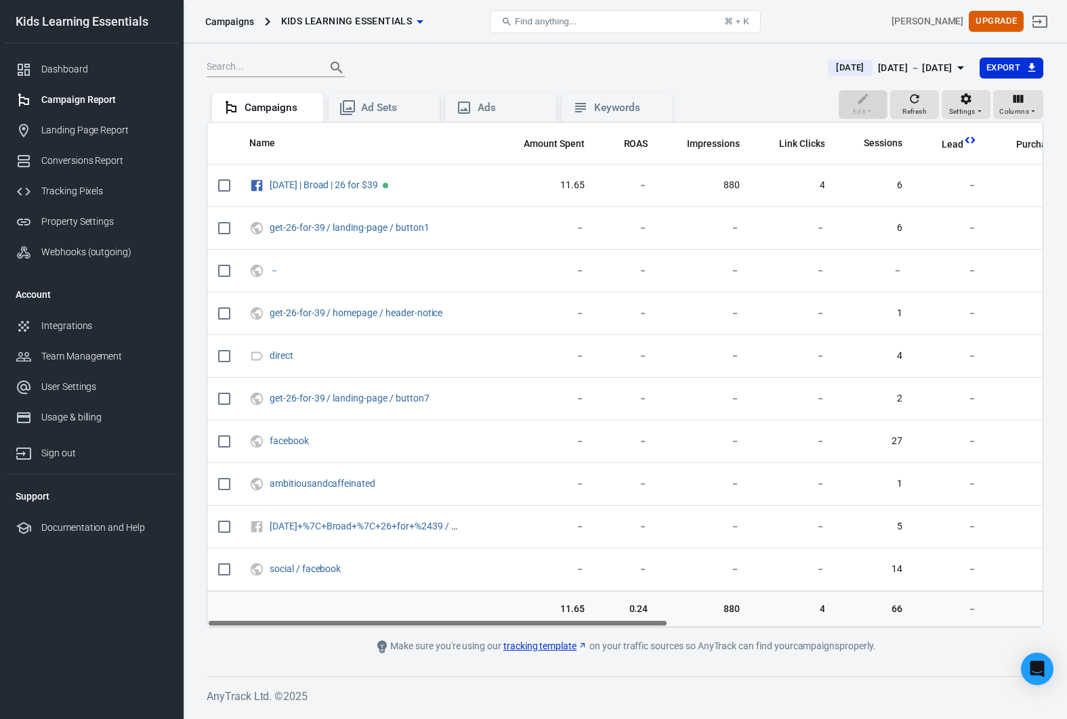
click at [801, 18] on div "[PERSON_NAME] Upgrade" at bounding box center [911, 21] width 280 height 33
click at [808, 19] on div "[PERSON_NAME] Upgrade" at bounding box center [911, 21] width 280 height 33
click at [599, 61] on div at bounding box center [509, 67] width 605 height 19
click at [567, 66] on div at bounding box center [509, 67] width 605 height 19
click at [600, 68] on div at bounding box center [509, 67] width 605 height 19
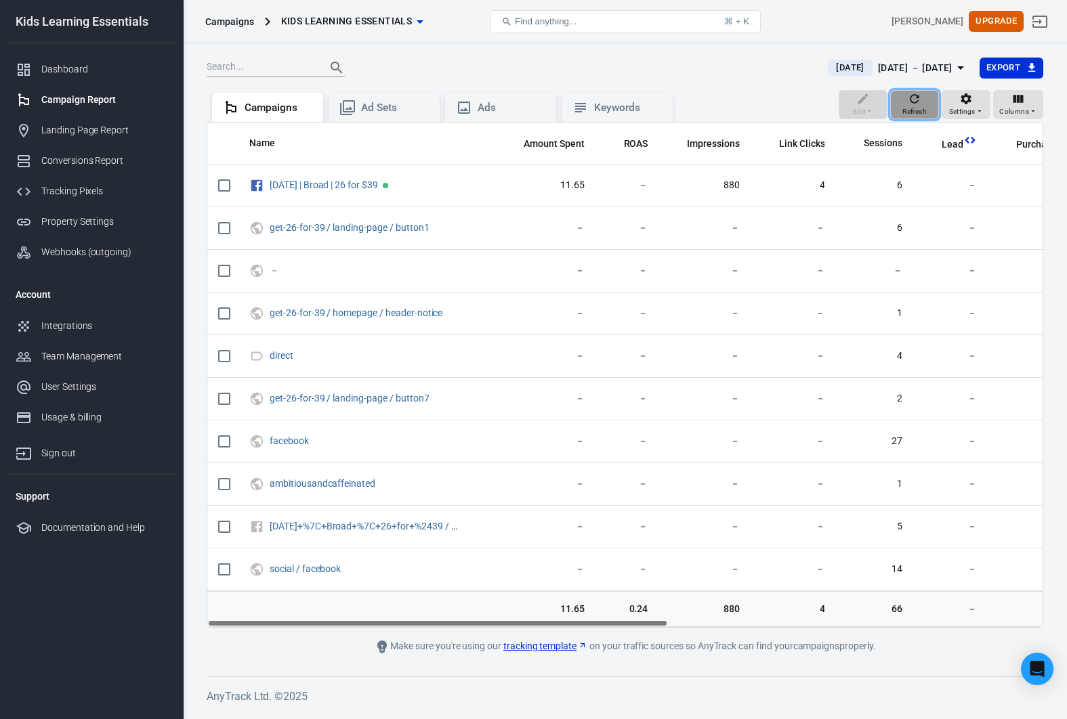
click at [908, 96] on icon "button" at bounding box center [915, 99] width 14 height 14
click at [507, 104] on div "Ads" at bounding box center [512, 108] width 68 height 14
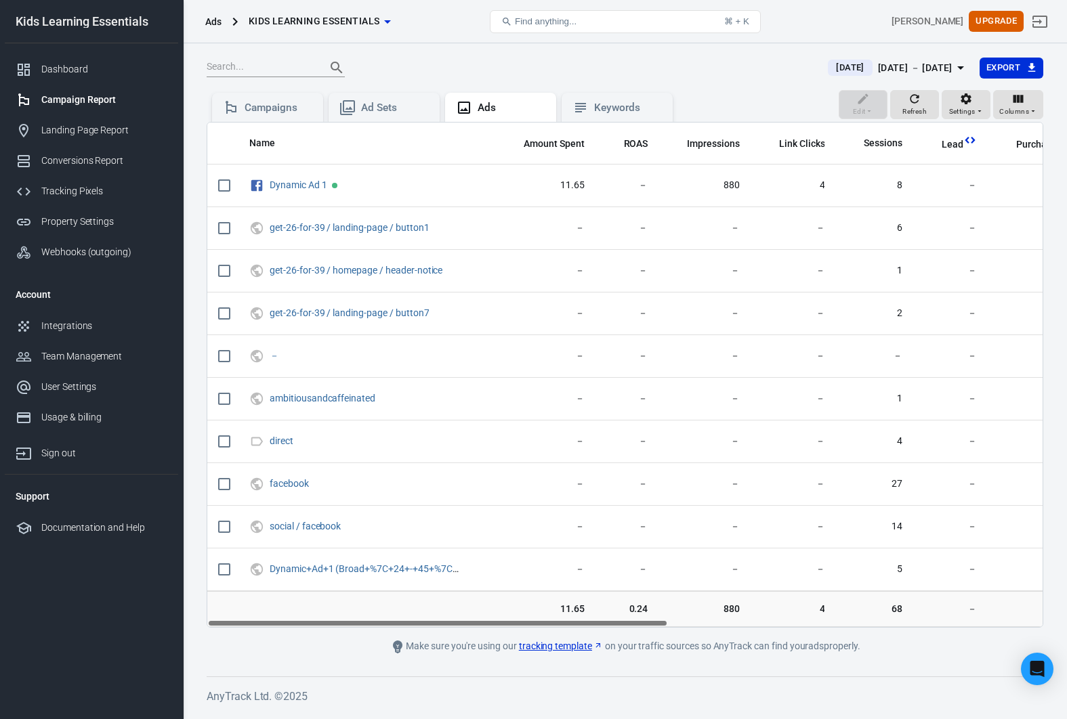
click at [667, 82] on div "[DATE] [DATE] － [DATE] Export" at bounding box center [625, 73] width 837 height 33
click at [920, 106] on span "Refresh" at bounding box center [914, 112] width 24 height 12
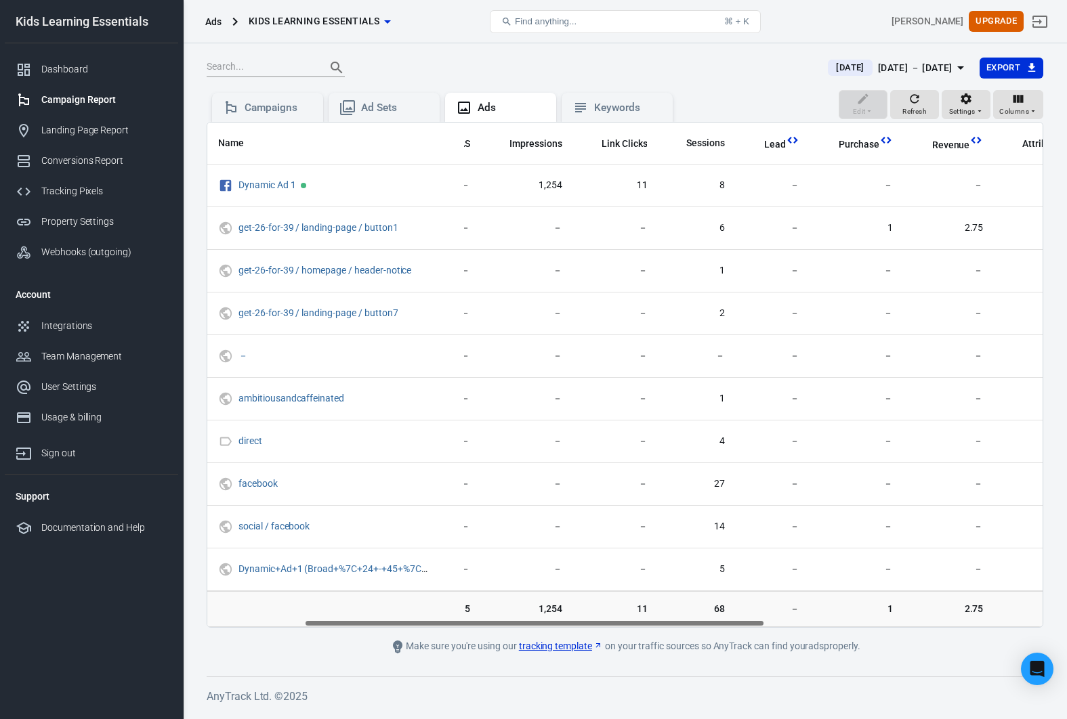
scroll to position [0, 179]
drag, startPoint x: 573, startPoint y: 624, endPoint x: 672, endPoint y: 622, distance: 98.9
click at [672, 622] on div "Name Amount Spent ROAS Impressions Link Clicks Sessions Lead Purchase Revenue A…" at bounding box center [624, 375] width 835 height 505
click at [276, 114] on div "Campaigns" at bounding box center [279, 108] width 68 height 14
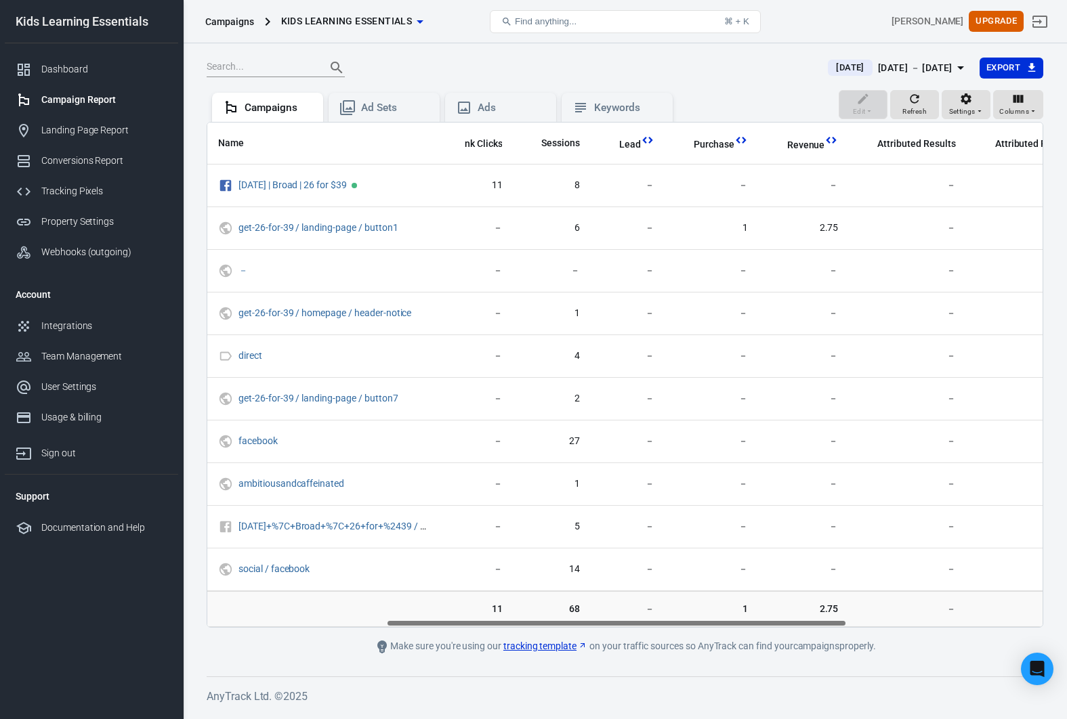
scroll to position [0, 308]
drag, startPoint x: 619, startPoint y: 621, endPoint x: 789, endPoint y: 613, distance: 170.2
click at [789, 613] on div "Name Amount Spent ROAS Impressions Link Clicks Sessions Lead Purchase Revenue A…" at bounding box center [625, 375] width 837 height 506
click at [658, 73] on div at bounding box center [509, 67] width 605 height 19
drag, startPoint x: 596, startPoint y: 79, endPoint x: 595, endPoint y: 72, distance: 7.5
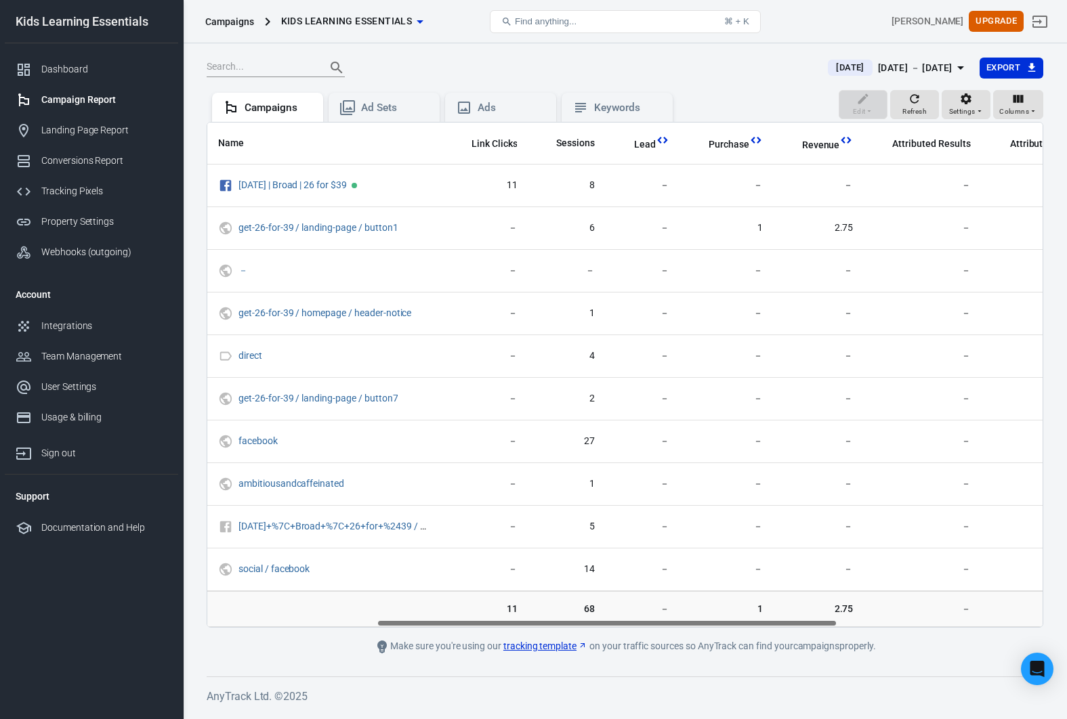
click at [596, 79] on div "[DATE] [DATE] － [DATE] Export" at bounding box center [625, 73] width 837 height 33
click at [910, 96] on icon "button" at bounding box center [915, 99] width 14 height 14
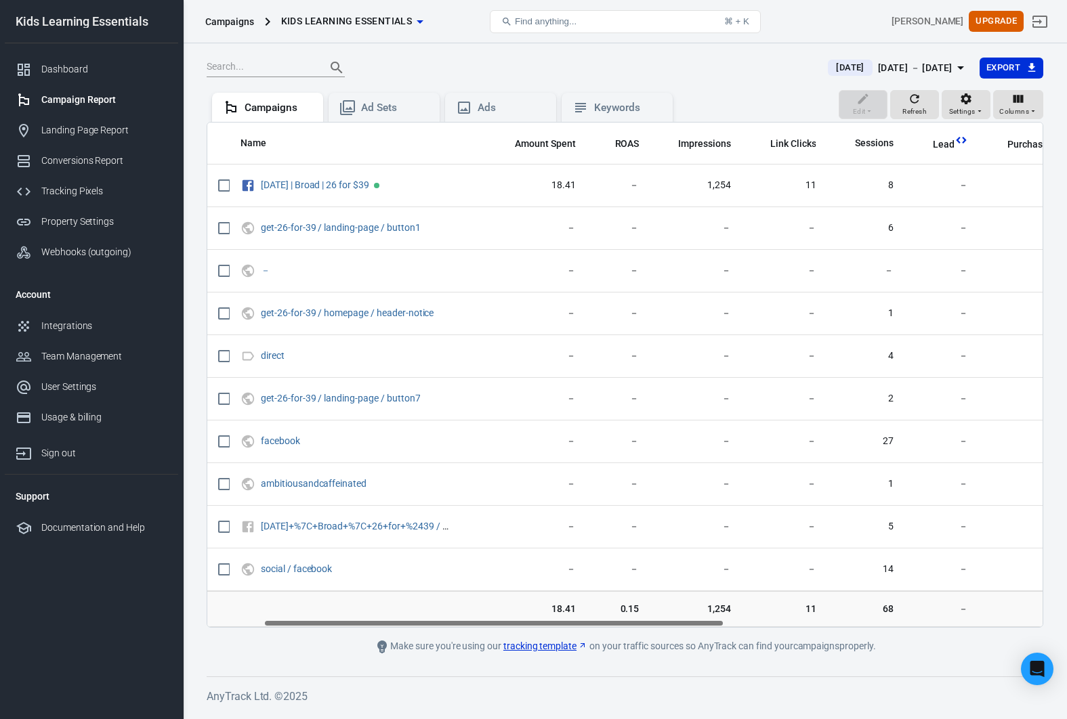
scroll to position [0, 0]
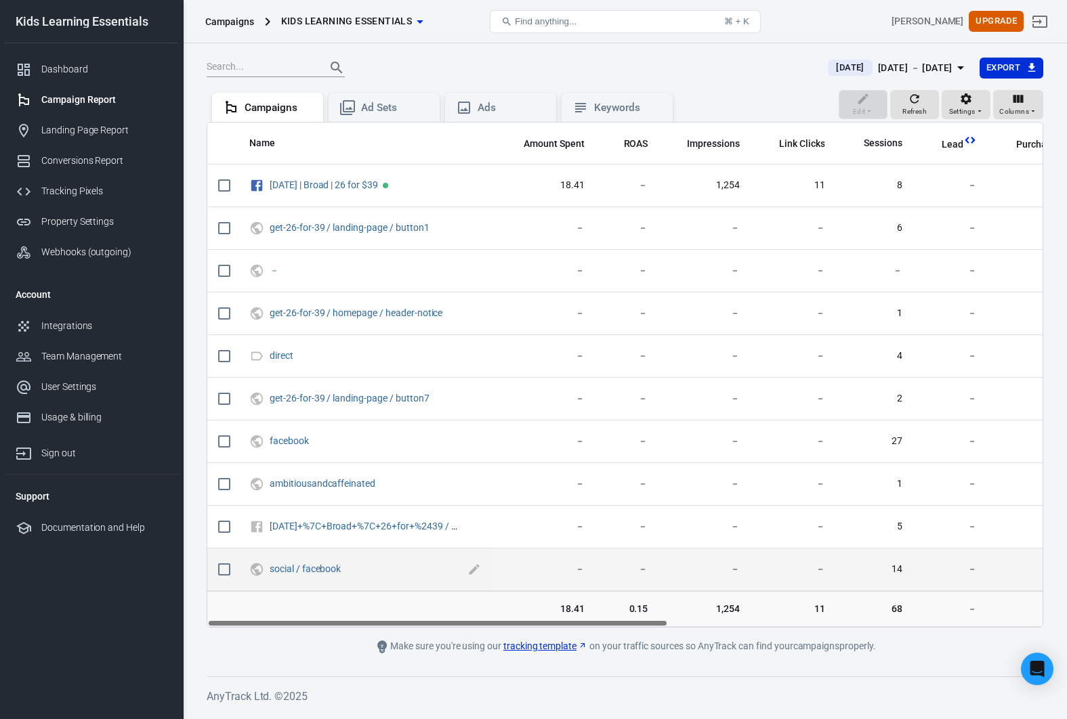
drag, startPoint x: 489, startPoint y: 622, endPoint x: 358, endPoint y: 562, distance: 144.6
click at [359, 562] on div "Name Amount Spent ROAS Impressions Link Clicks Sessions Lead Purchase Revenue A…" at bounding box center [625, 375] width 837 height 506
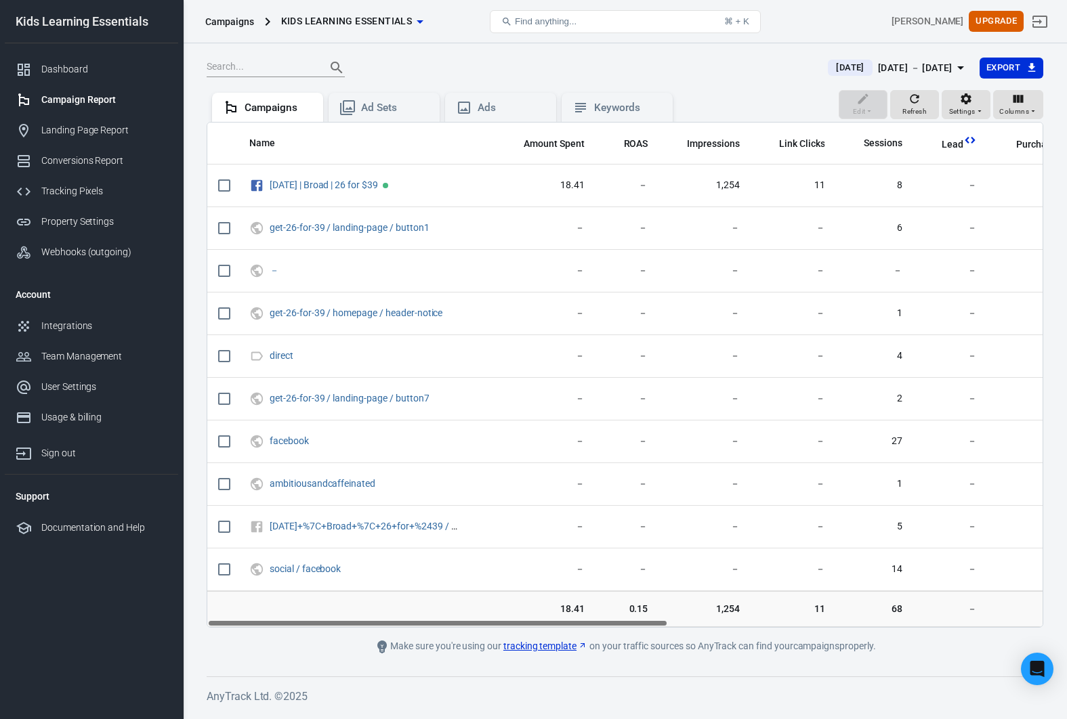
click at [515, 51] on div "[DATE] [DATE] － [DATE] Export Edit Refresh Settings Columns Campaigns Ad Sets A…" at bounding box center [625, 378] width 884 height 670
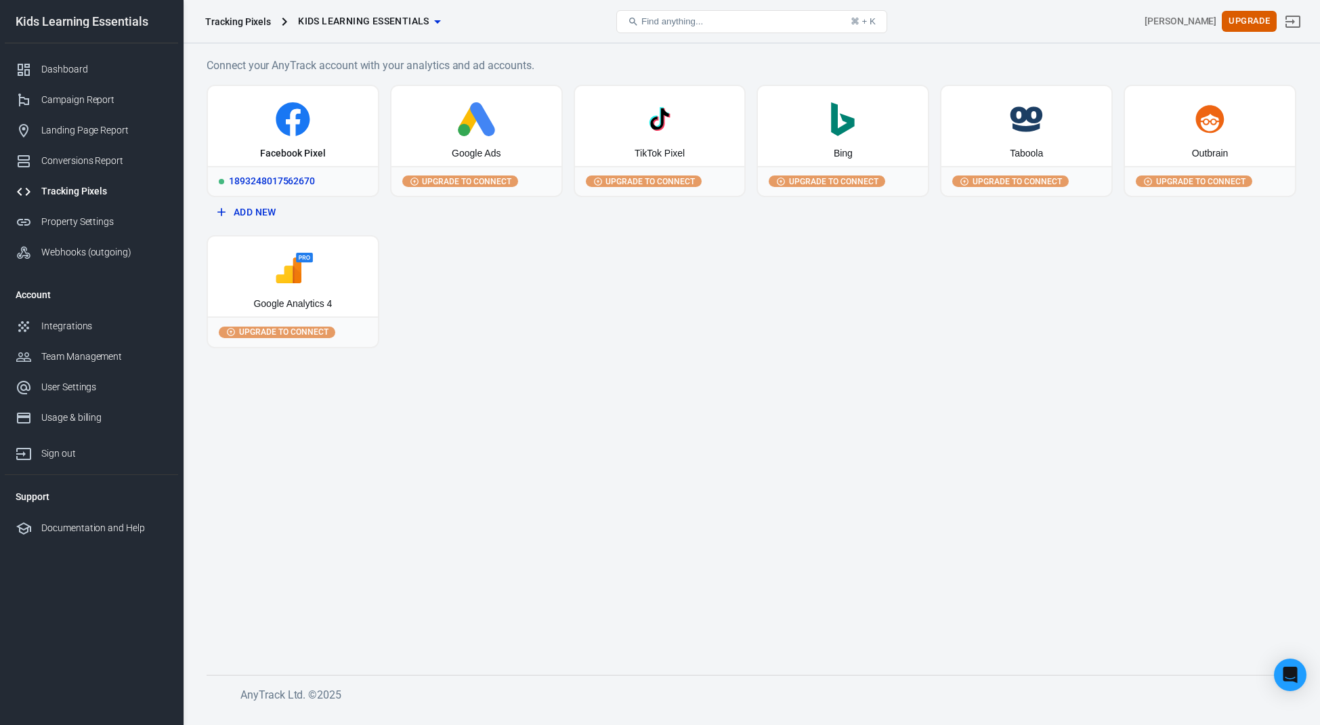
click at [291, 135] on icon at bounding box center [293, 122] width 14 height 27
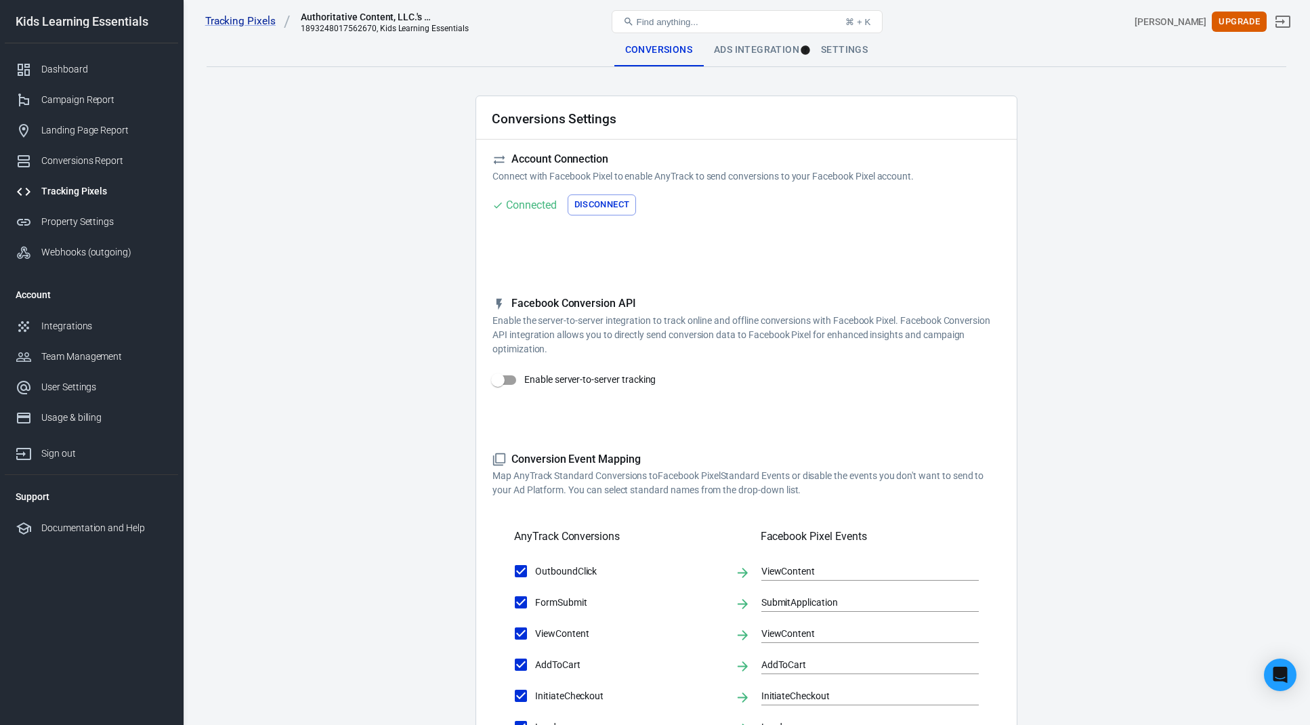
click at [386, 75] on main "Conversions Ads Integration Settings Conversions Settings Account Connection Co…" at bounding box center [747, 586] width 1080 height 1104
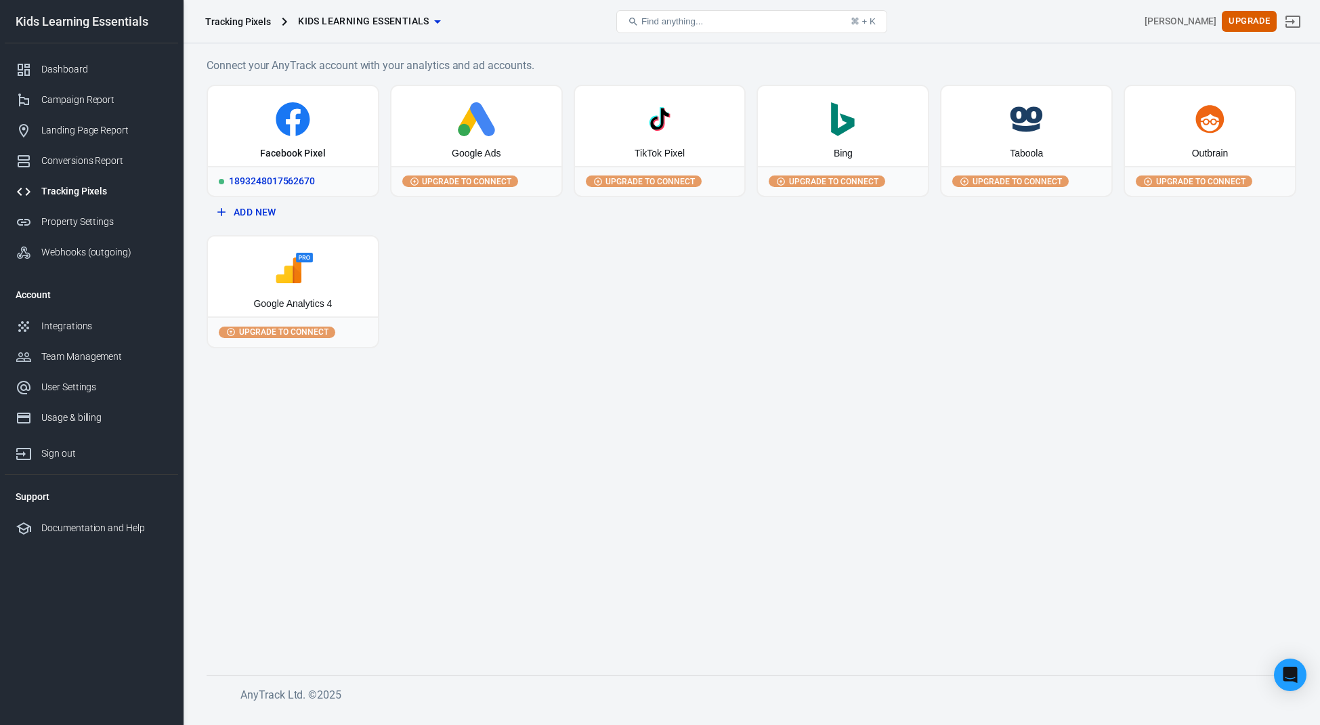
click at [301, 179] on div "1893248017562670" at bounding box center [293, 181] width 170 height 30
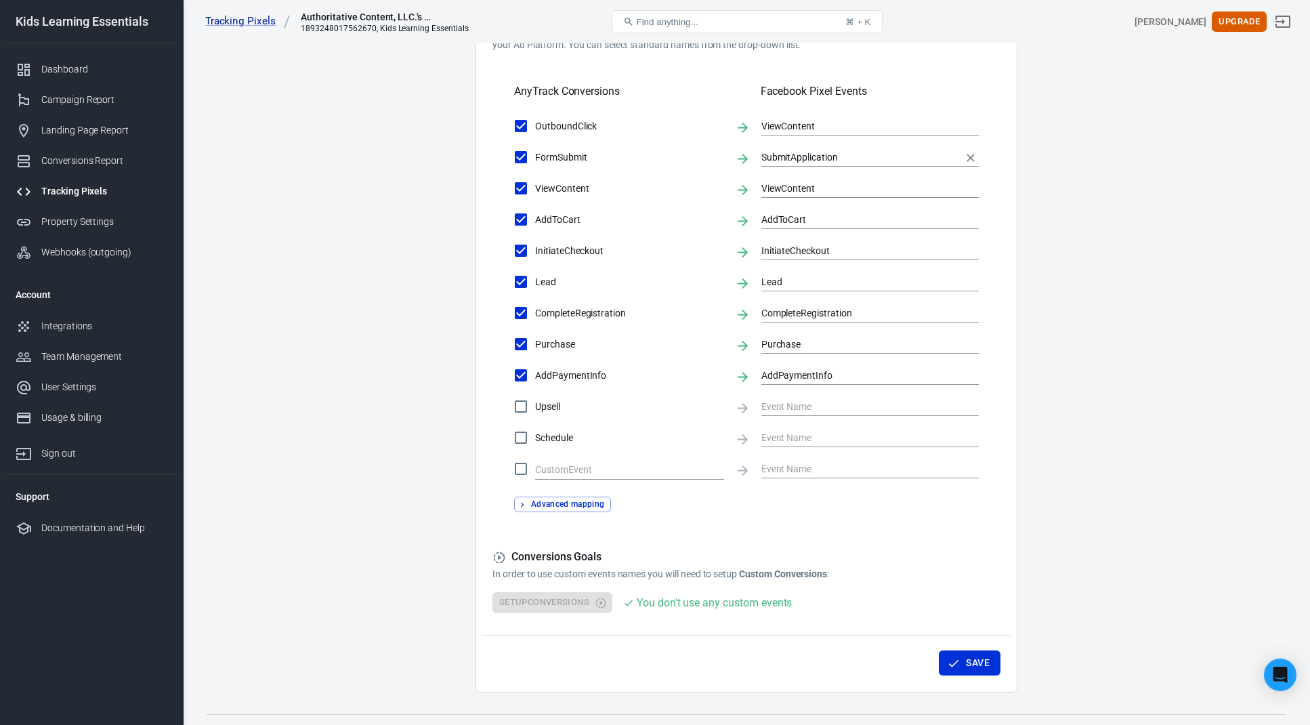
scroll to position [471, 0]
